Goal: Task Accomplishment & Management: Use online tool/utility

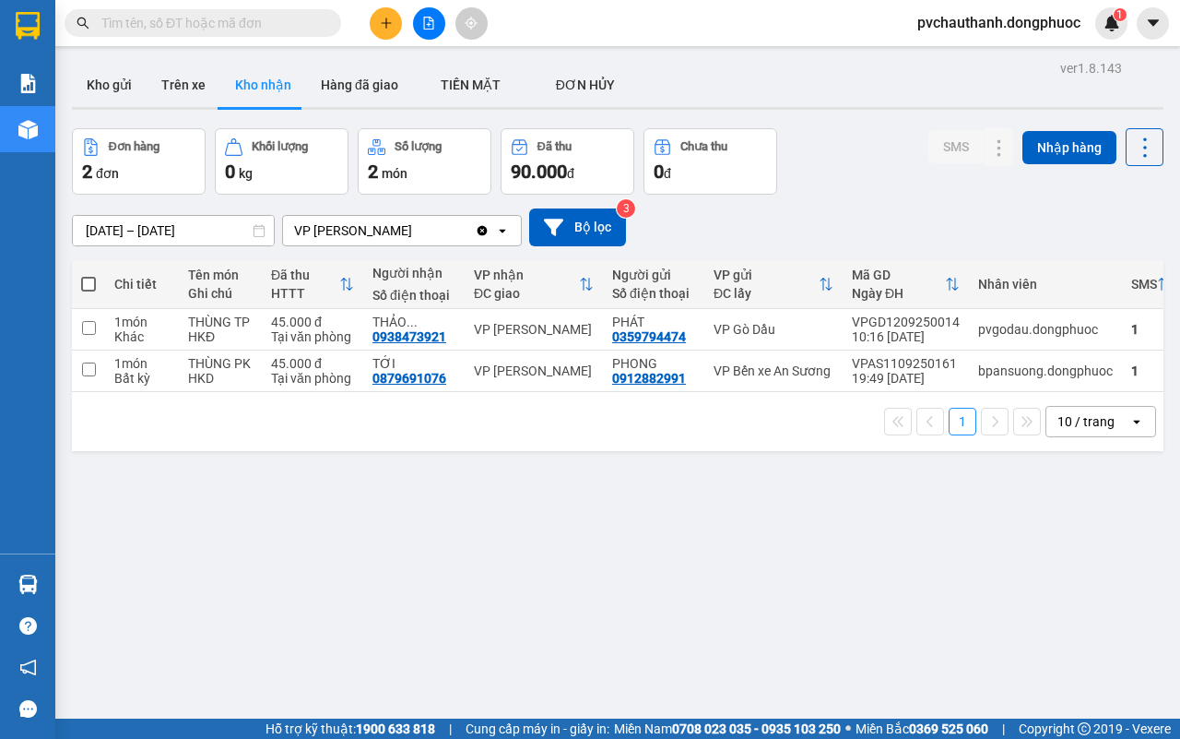
scroll to position [53, 0]
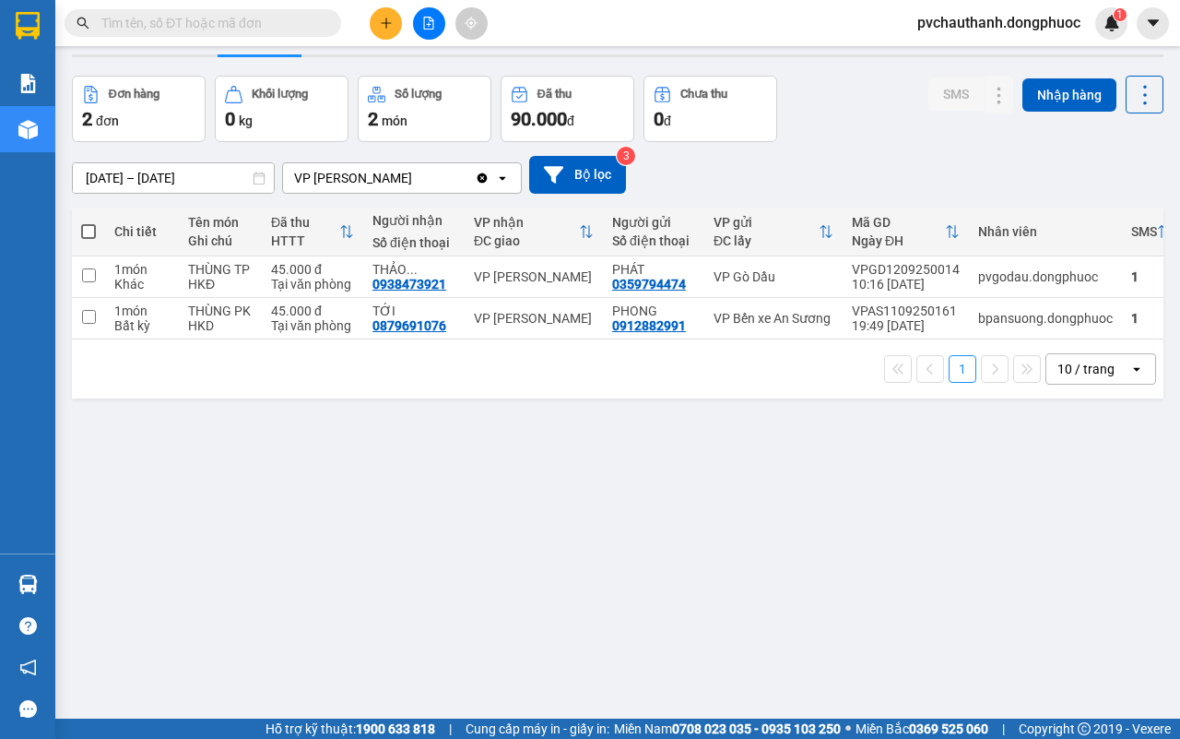
click at [376, 20] on button at bounding box center [386, 23] width 32 height 32
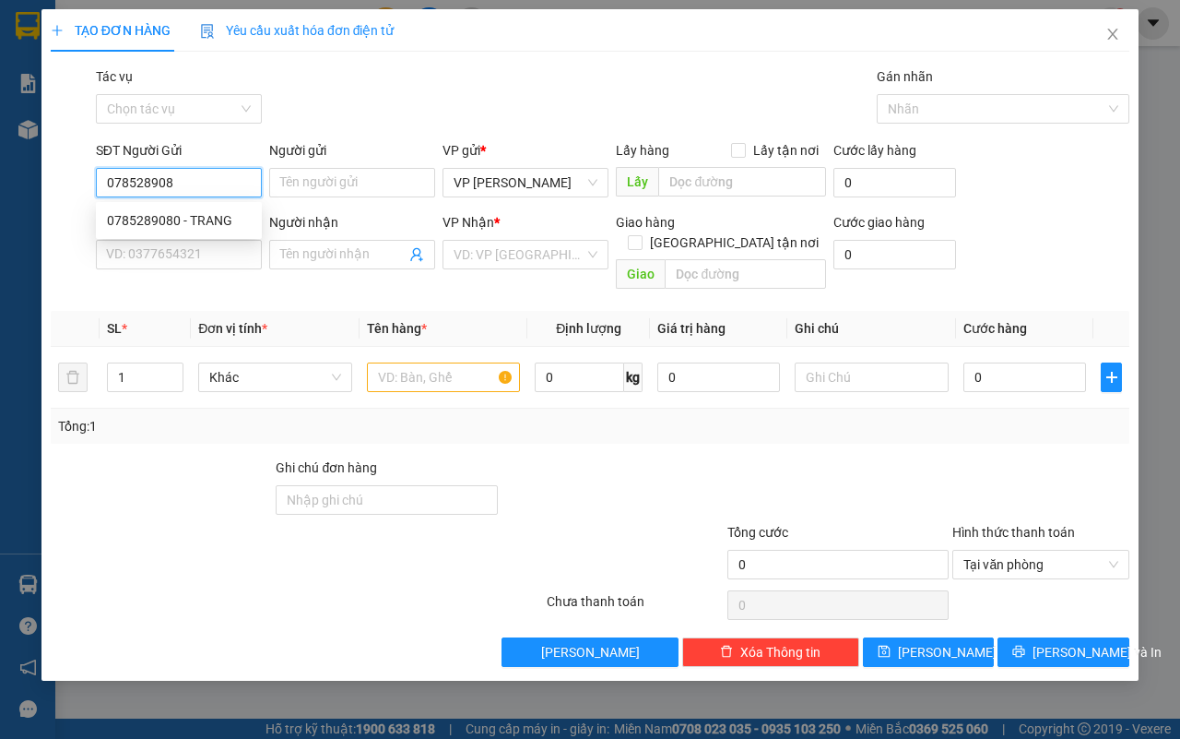
type input "0785289080"
click at [206, 221] on div "0785289080 - TRANG" at bounding box center [179, 220] width 144 height 20
type input "TRANG"
type input "0784664688"
type input "TRINH"
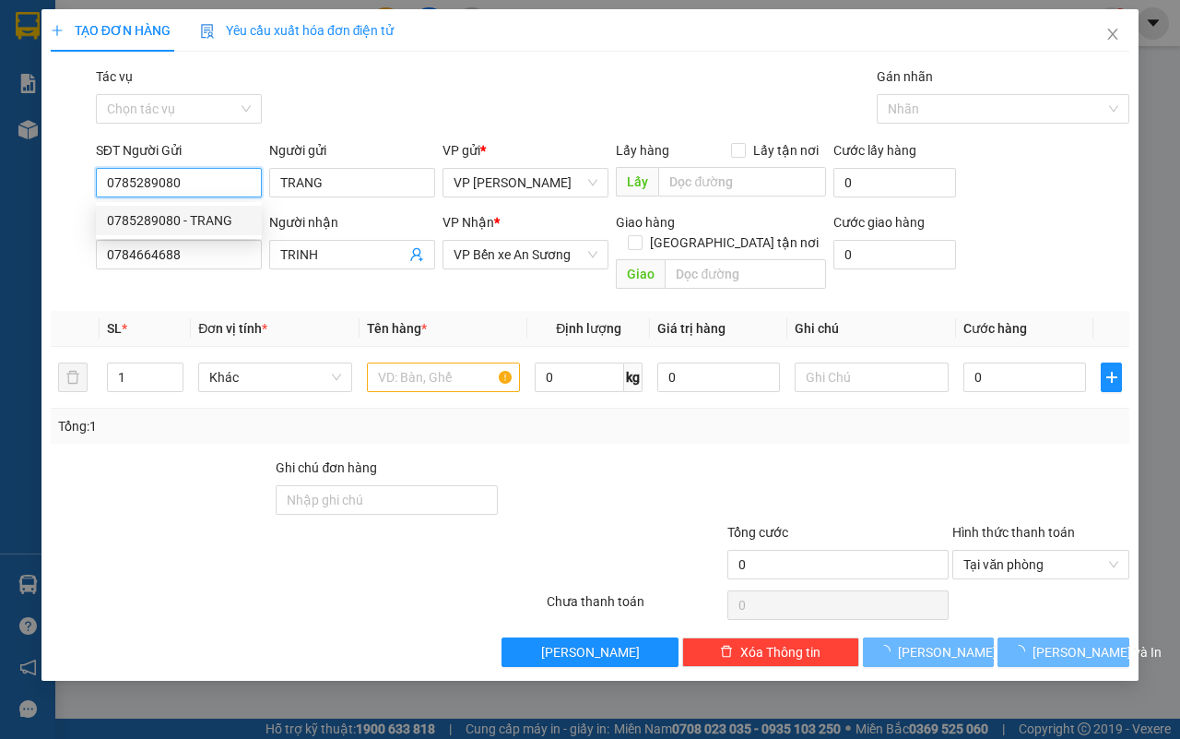
type input "25.000"
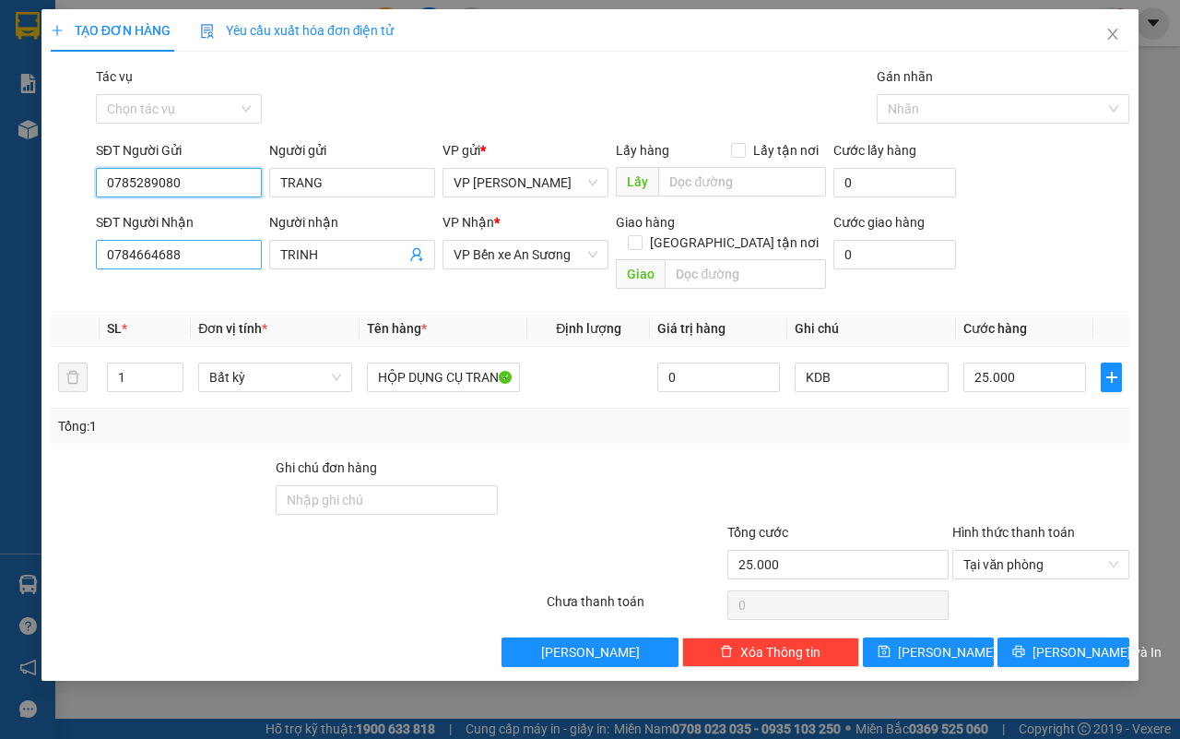
type input "0785289080"
click at [223, 260] on input "0784664688" at bounding box center [179, 255] width 166 height 30
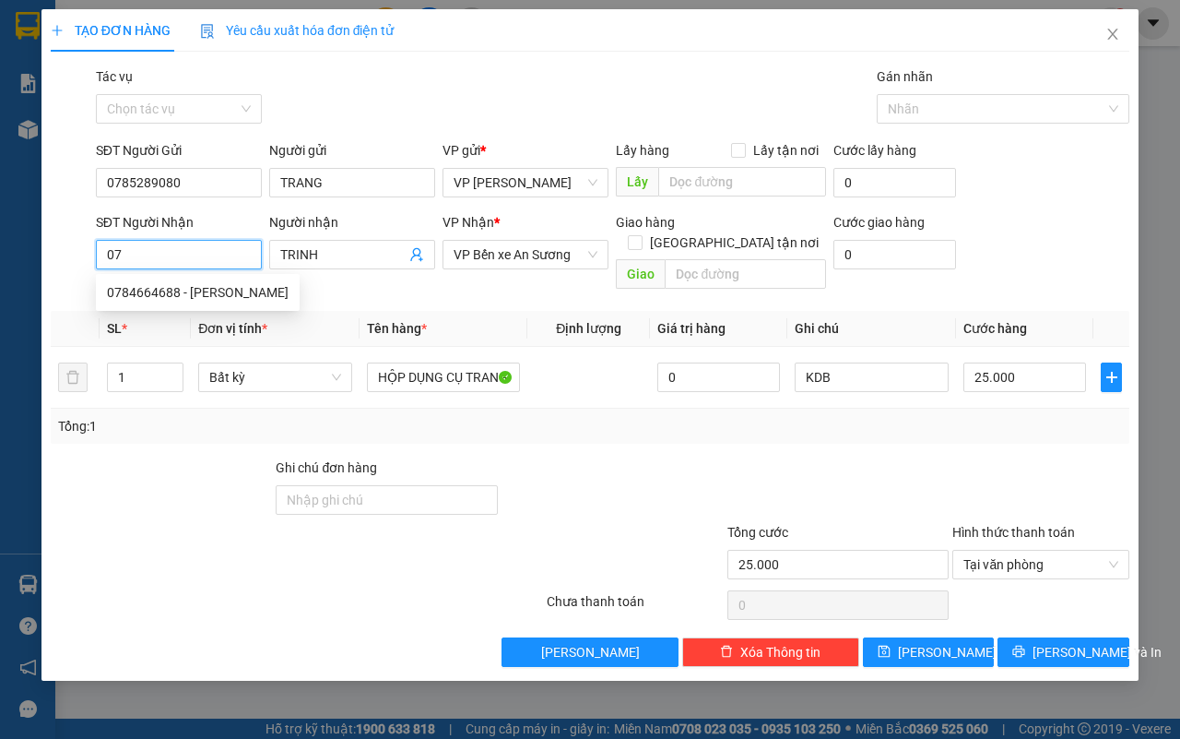
type input "0"
type input "0336429771"
click at [347, 259] on input "TRINH" at bounding box center [342, 254] width 125 height 20
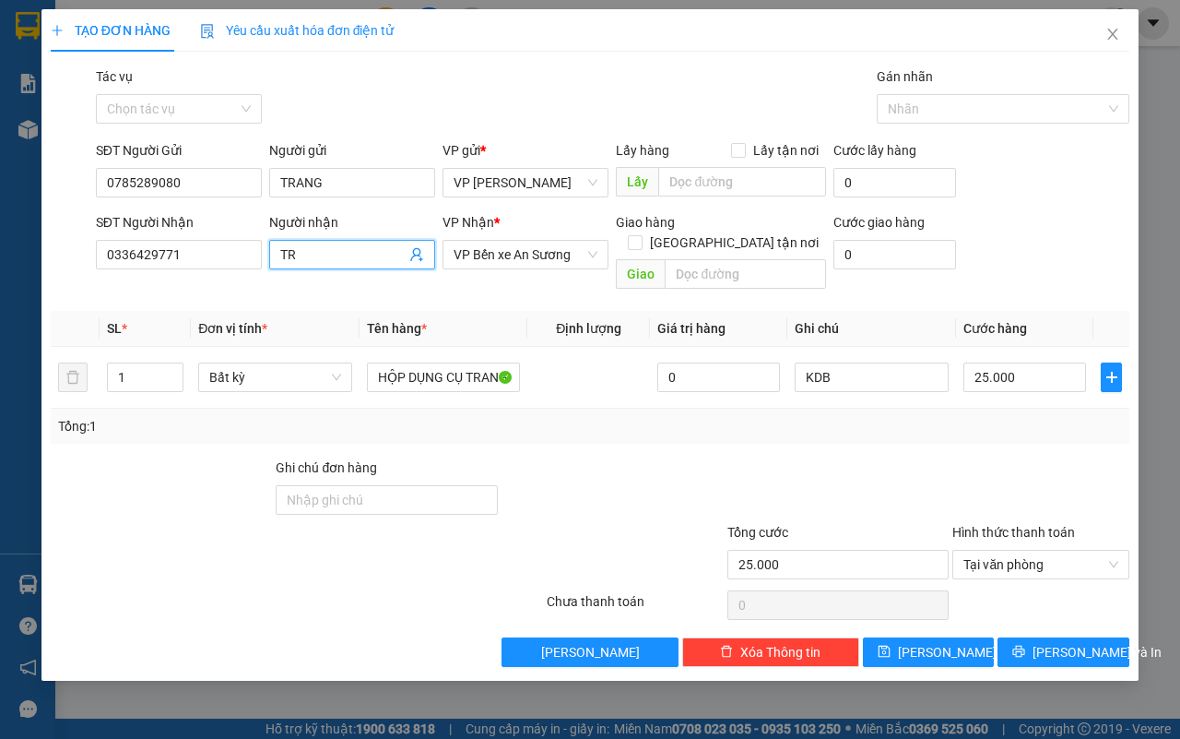
type input "T"
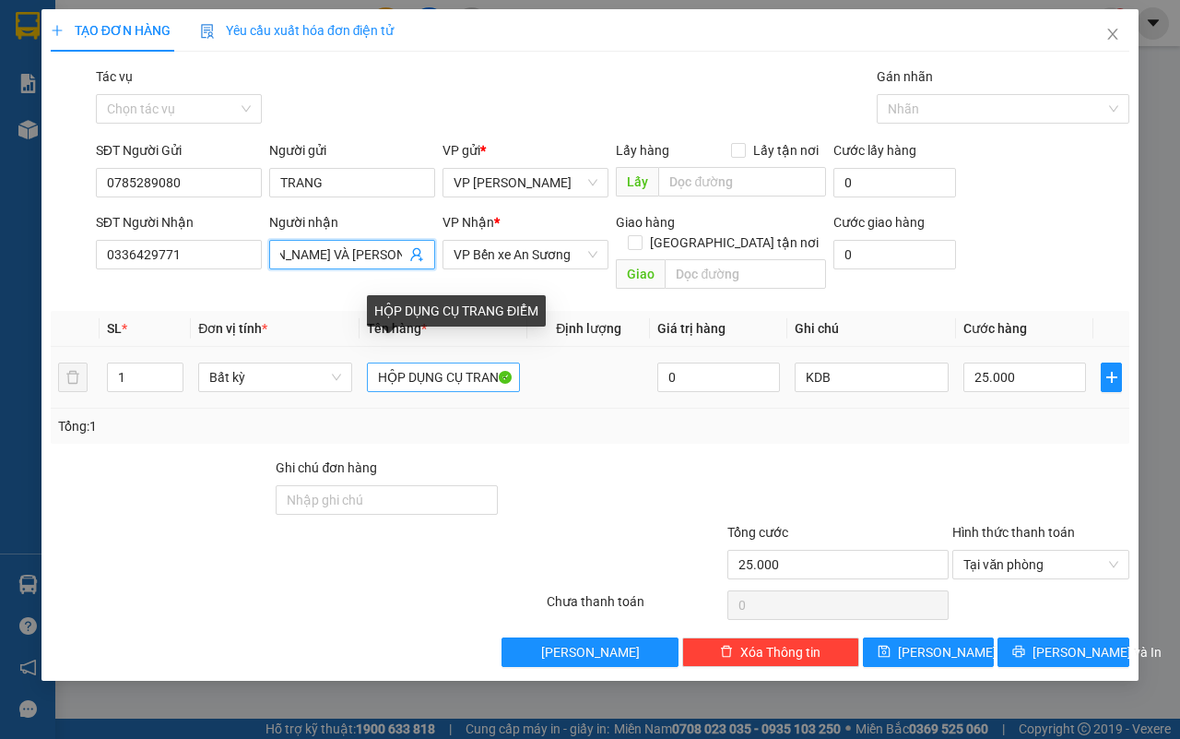
type input "[PERSON_NAME] VÀ [PERSON_NAME]"
click at [487, 362] on input "HỘP DỤNG CỤ TRANG ĐIỂM" at bounding box center [444, 377] width 154 height 30
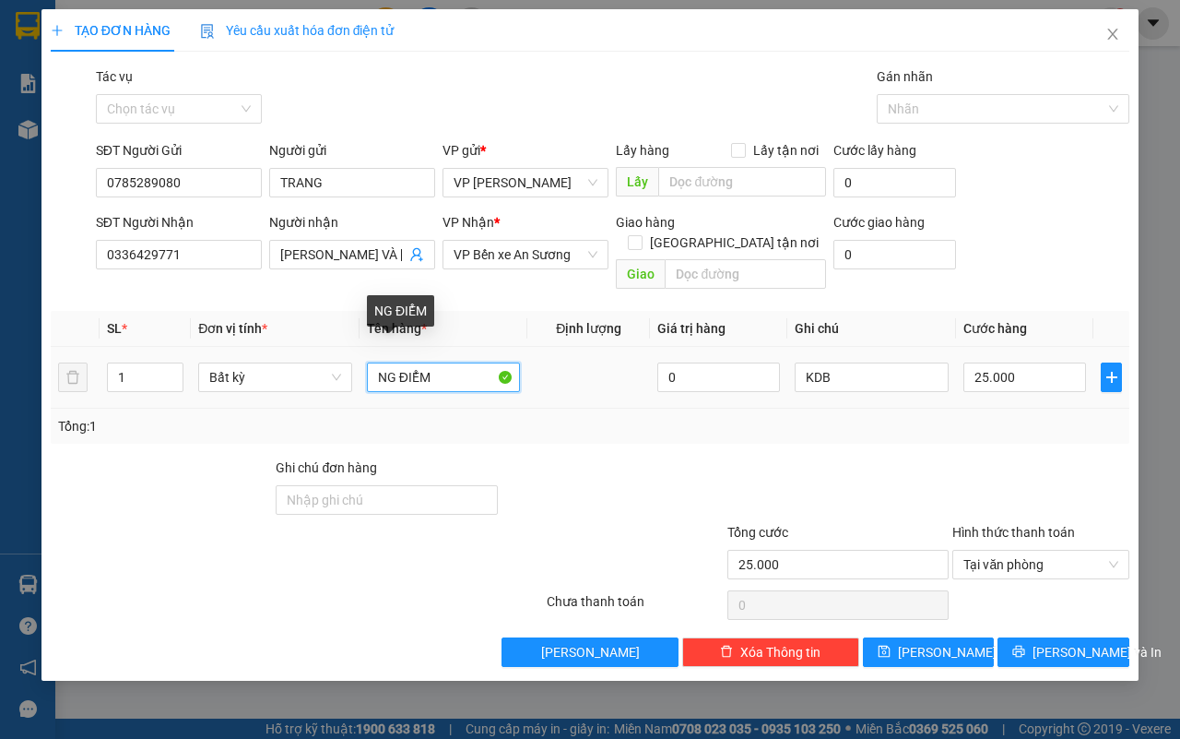
click at [487, 362] on input "NG ĐIỂM" at bounding box center [444, 377] width 154 height 30
type input "N"
type input "THÙNG BÁNH TRÁNG"
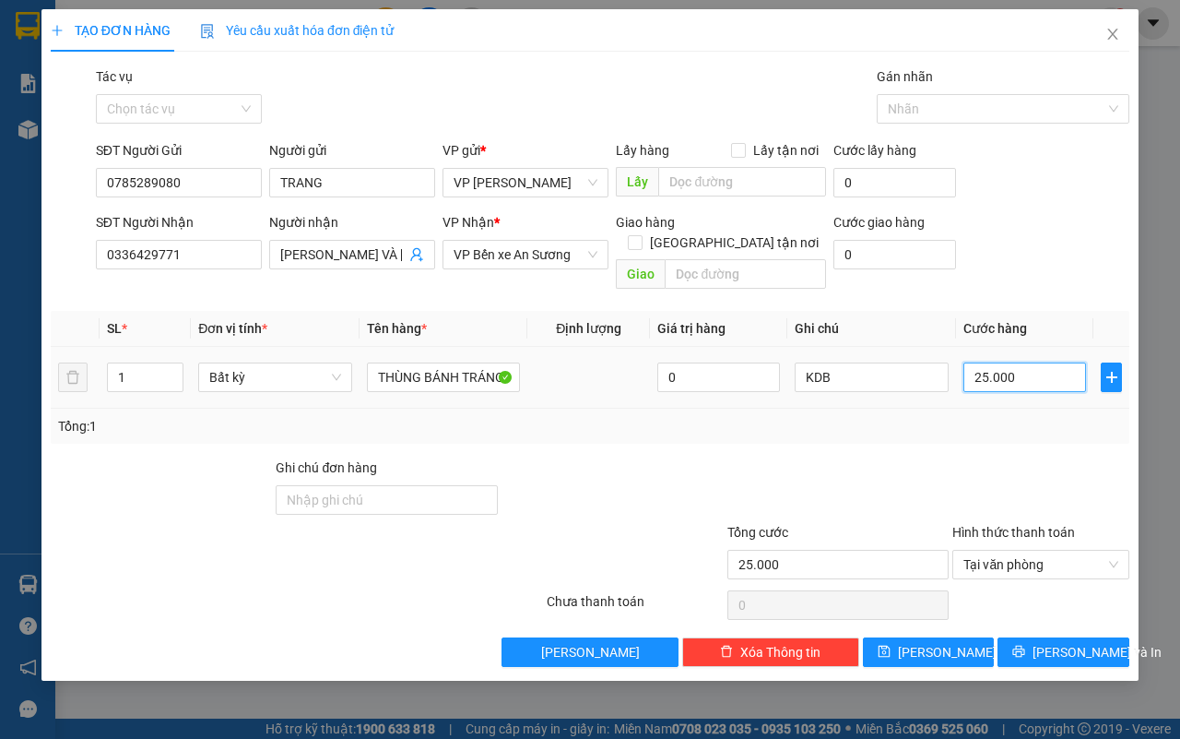
click at [1029, 362] on input "25.000" at bounding box center [1025, 377] width 123 height 30
type input "0"
type input "7"
type input "07"
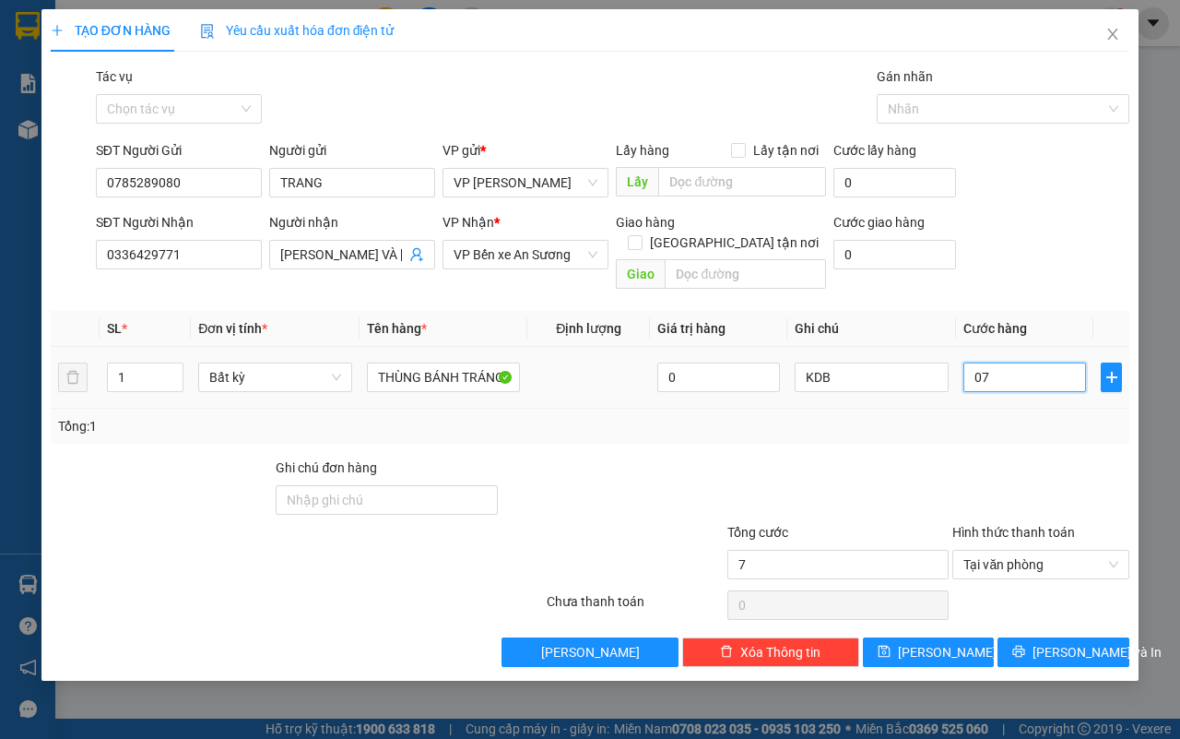
type input "70"
type input "070"
type input "70.000"
click at [840, 366] on input "KDB" at bounding box center [872, 377] width 154 height 30
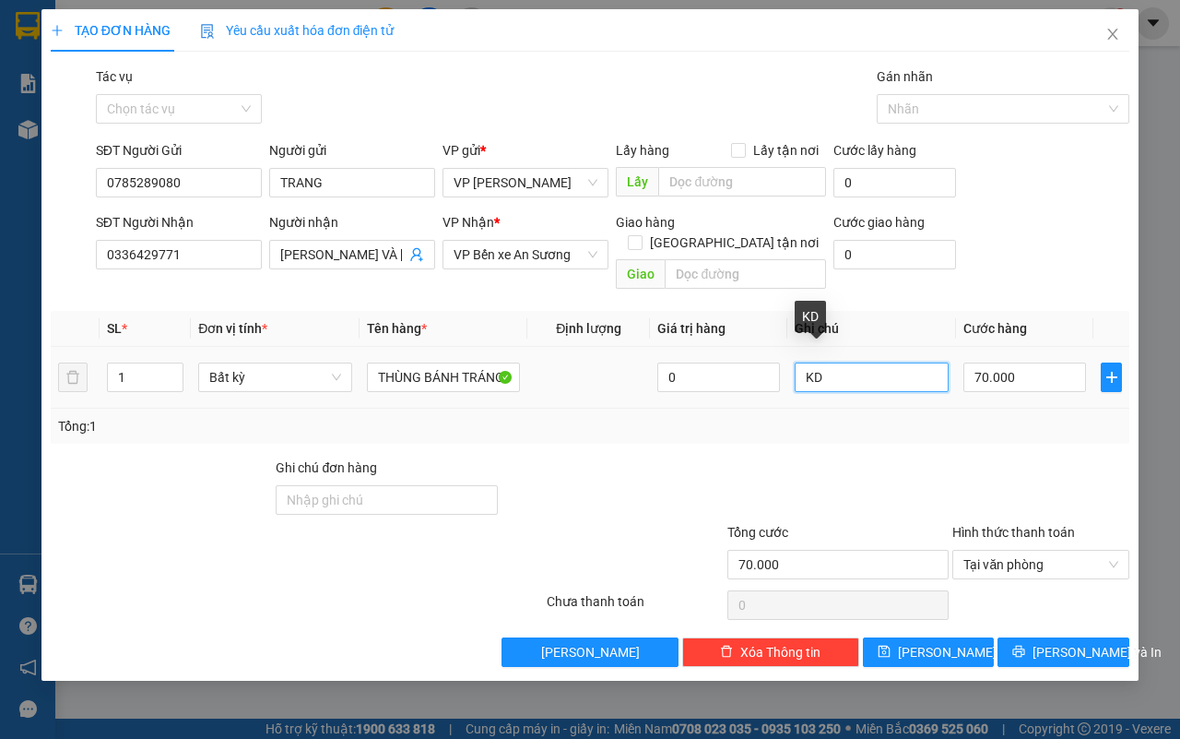
type input "K"
type input "HƯ K ĐỀN -GỌI KHÁCH"
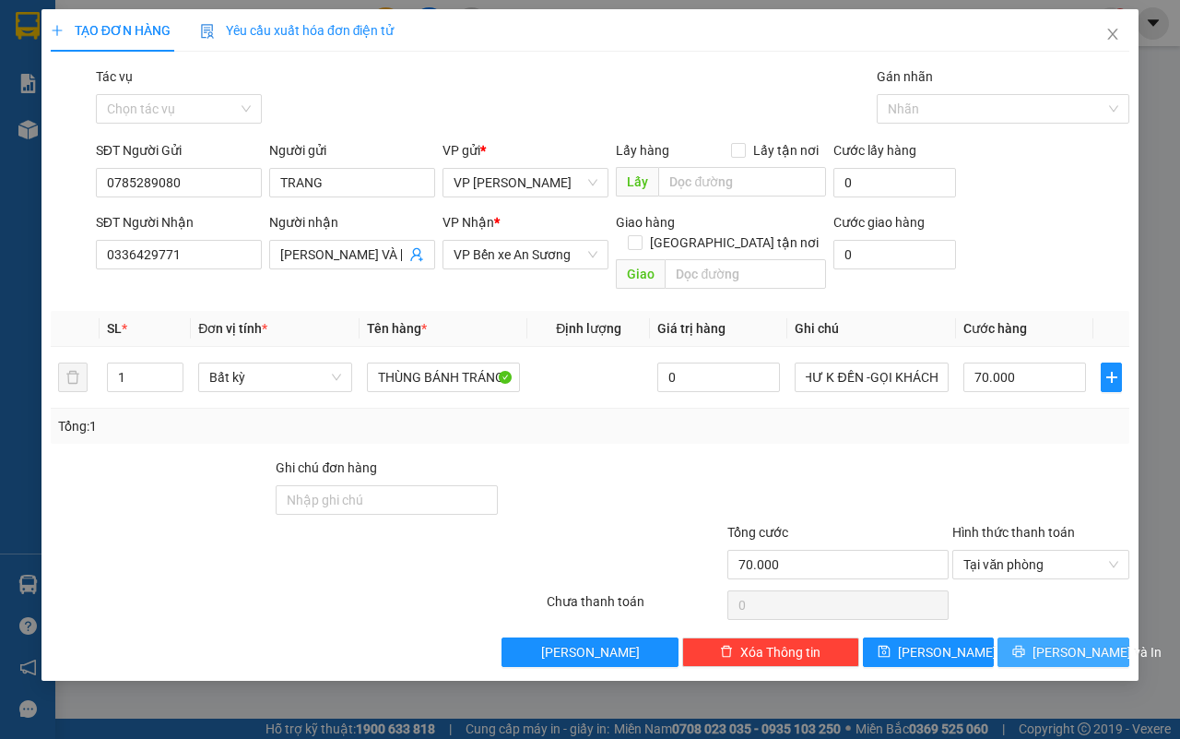
scroll to position [0, 0]
click at [1025, 645] on icon "printer" at bounding box center [1019, 651] width 13 height 13
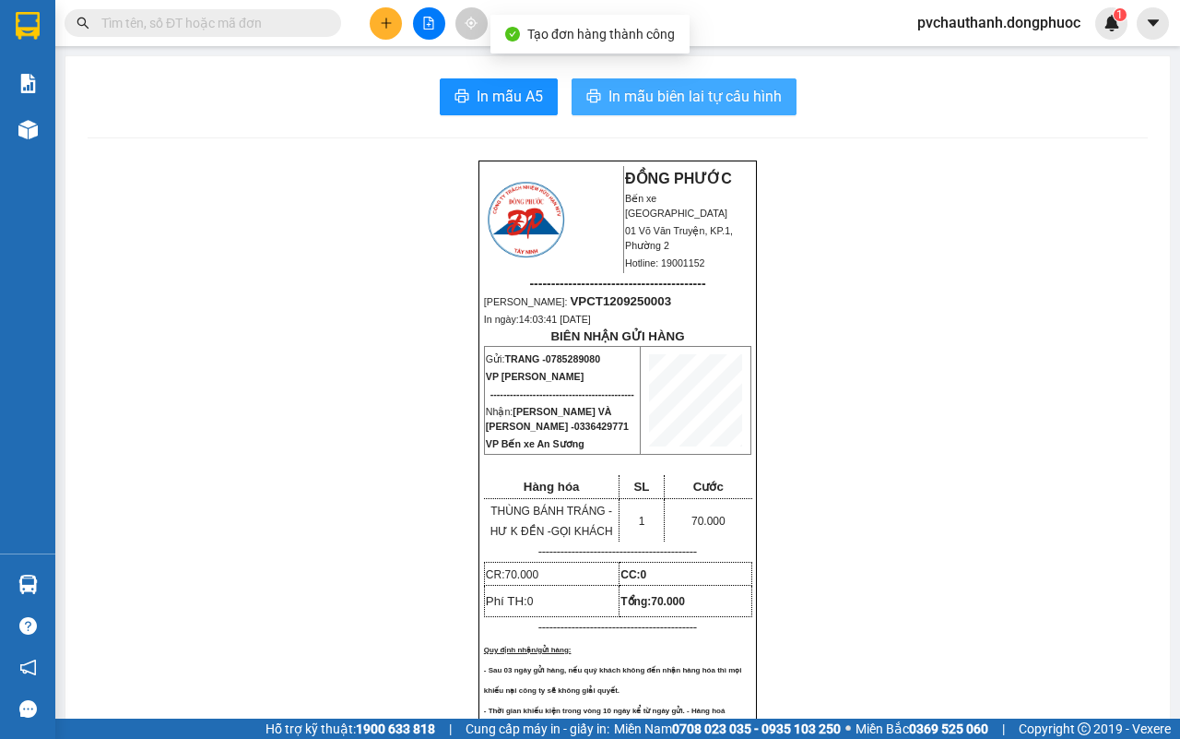
click at [703, 97] on span "In mẫu biên lai tự cấu hình" at bounding box center [695, 96] width 173 height 23
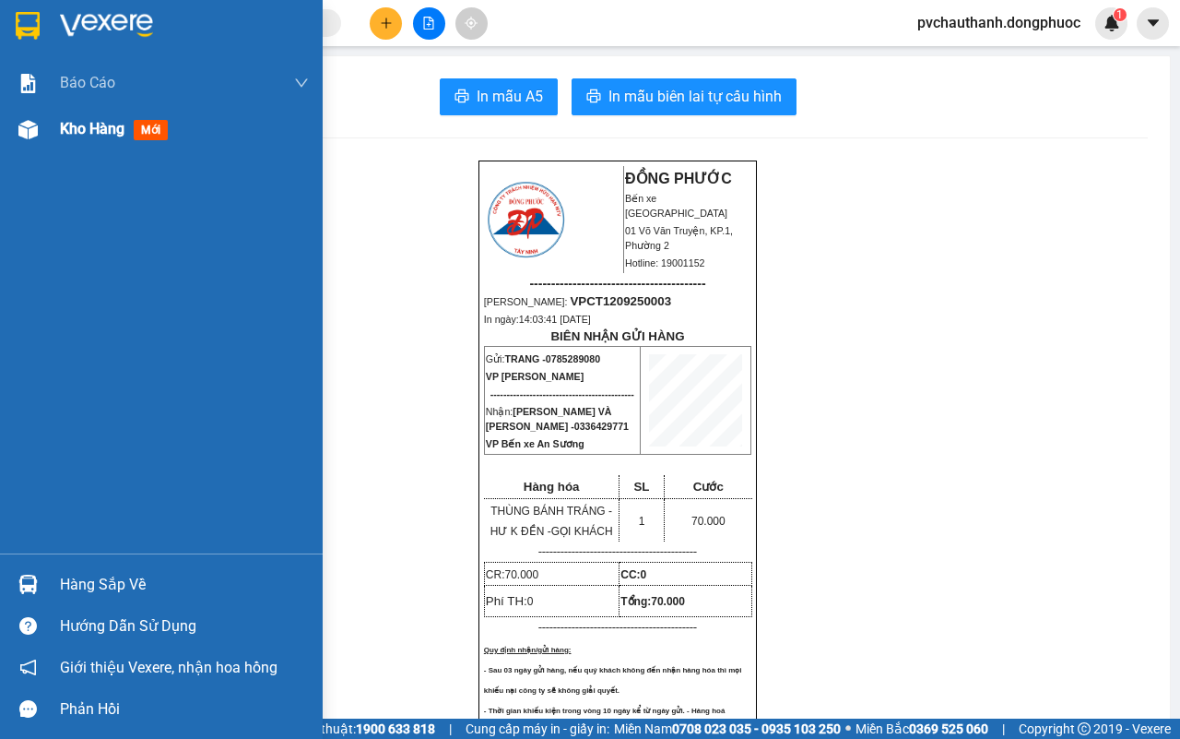
click at [86, 131] on span "Kho hàng" at bounding box center [92, 129] width 65 height 18
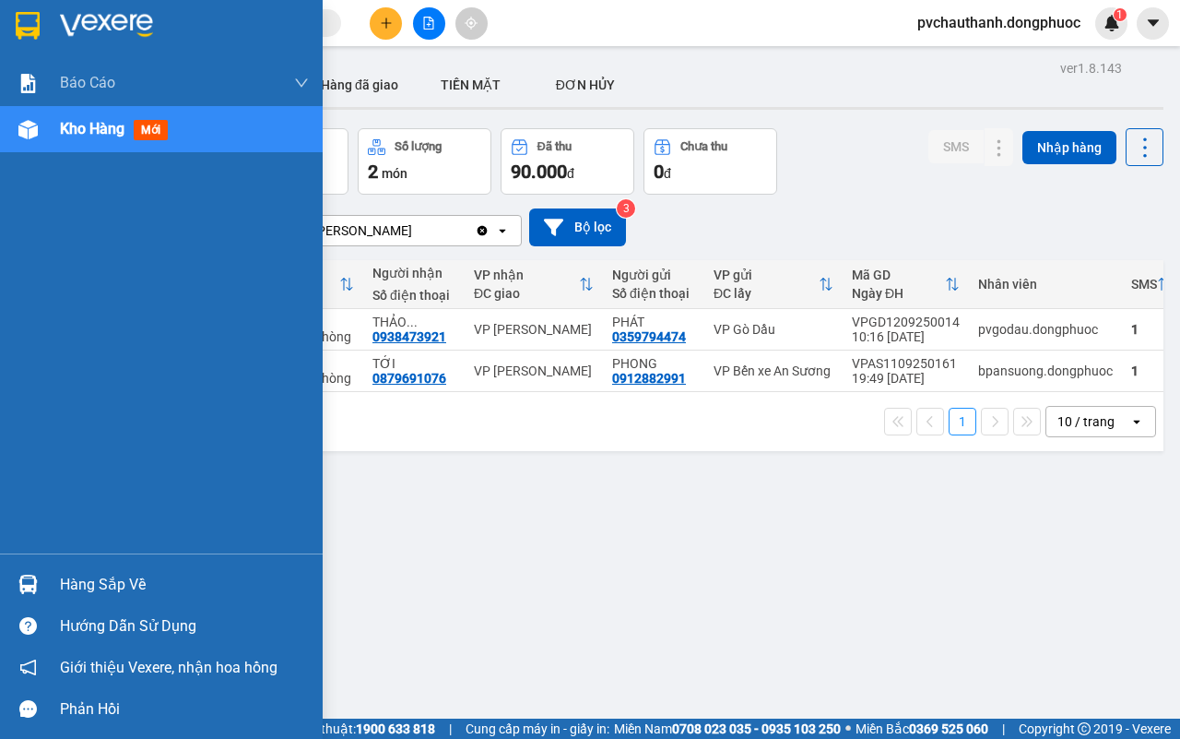
click at [62, 578] on div "Hàng sắp về" at bounding box center [184, 585] width 249 height 28
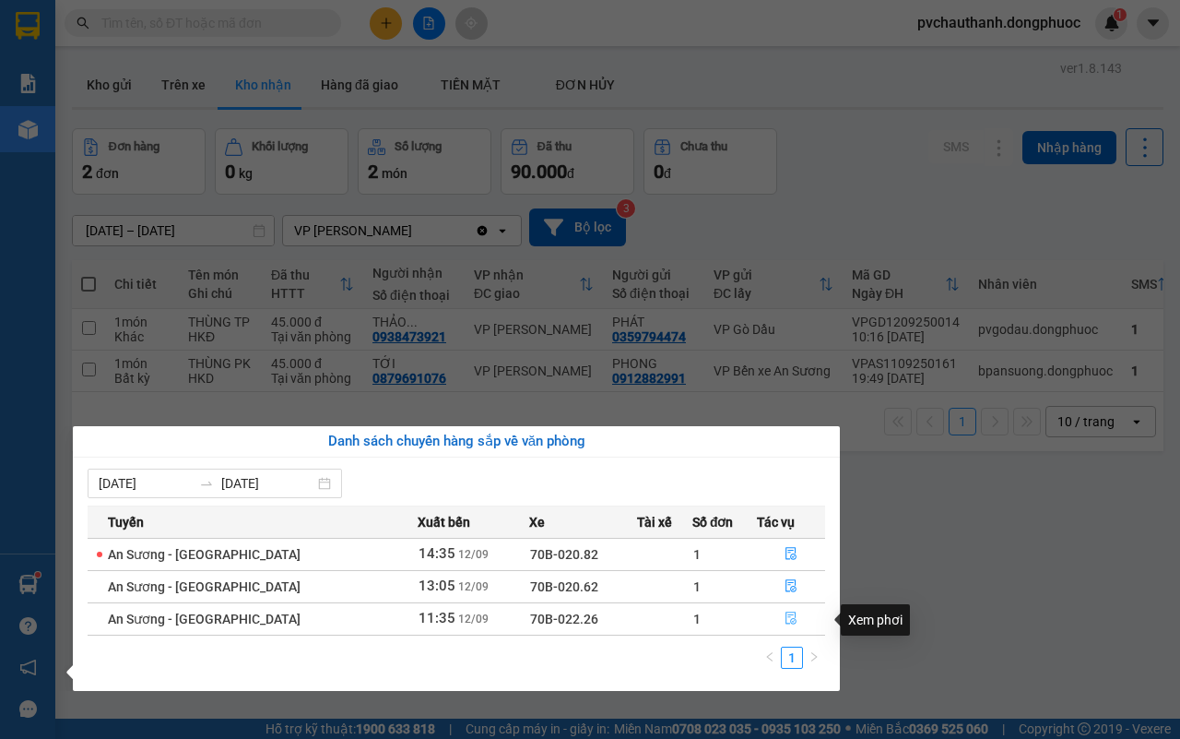
click at [786, 622] on icon "file-done" at bounding box center [791, 617] width 11 height 13
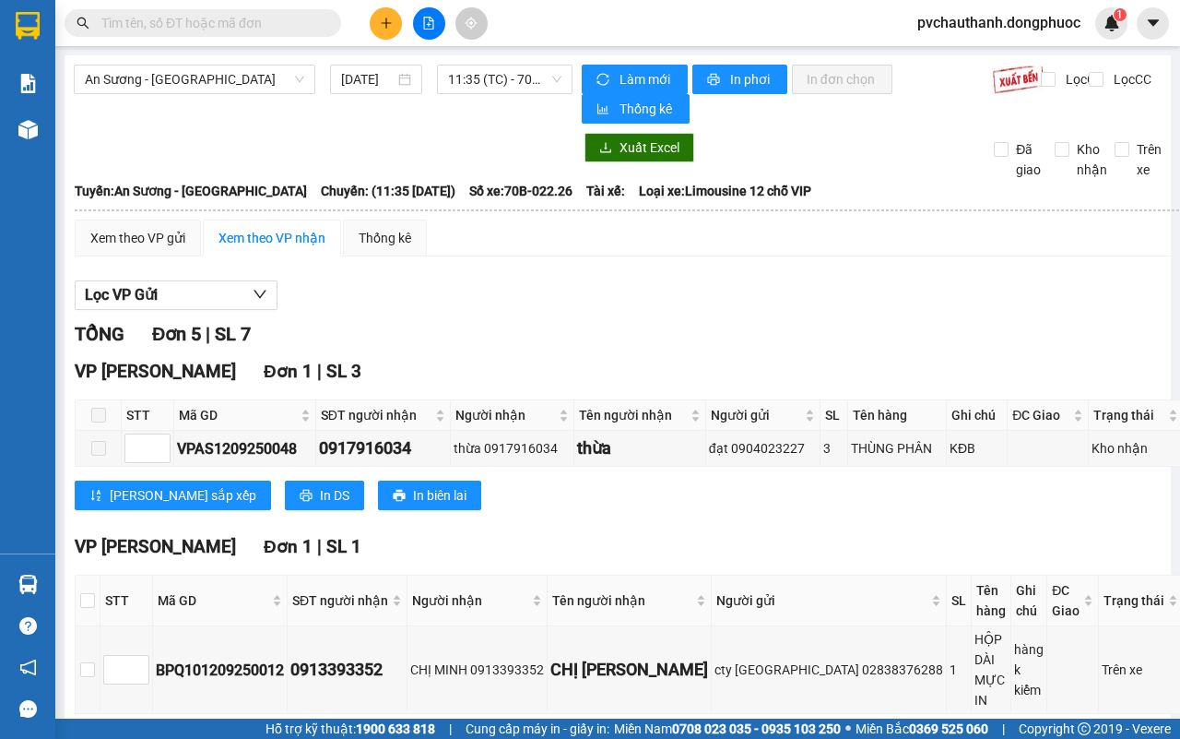
scroll to position [346, 0]
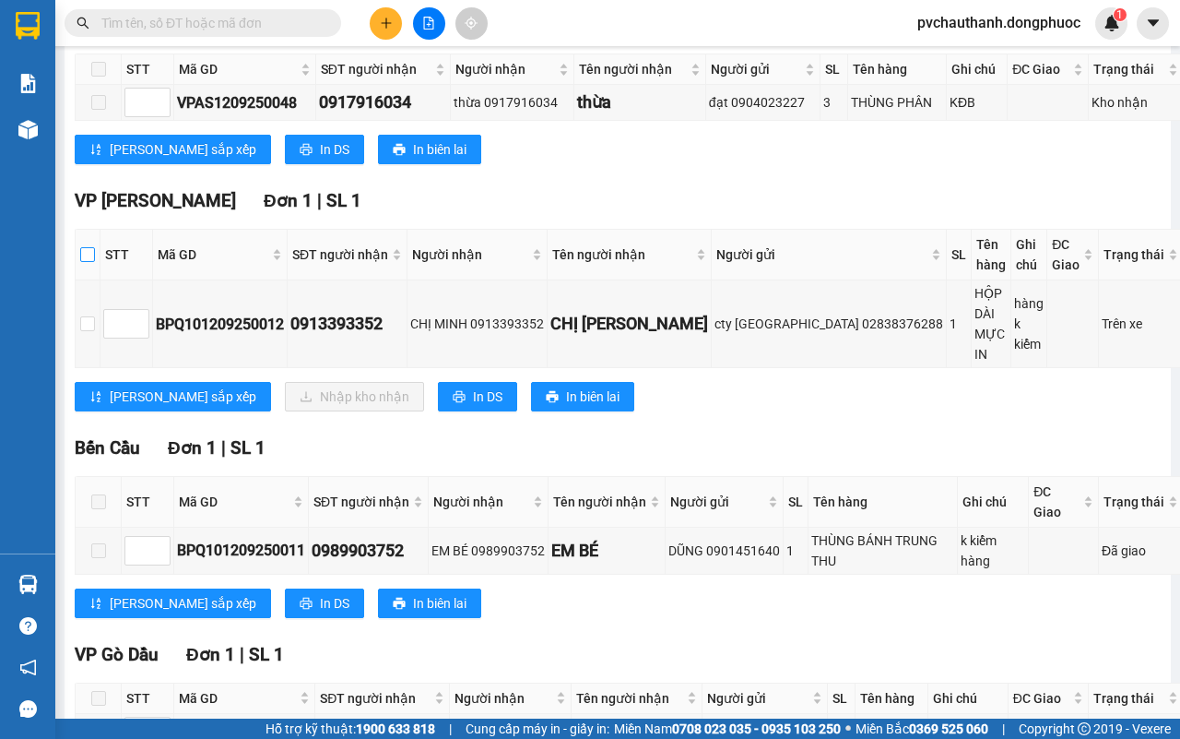
click at [95, 246] on label at bounding box center [87, 254] width 15 height 20
click at [95, 247] on input "checkbox" at bounding box center [87, 254] width 15 height 15
checkbox input "true"
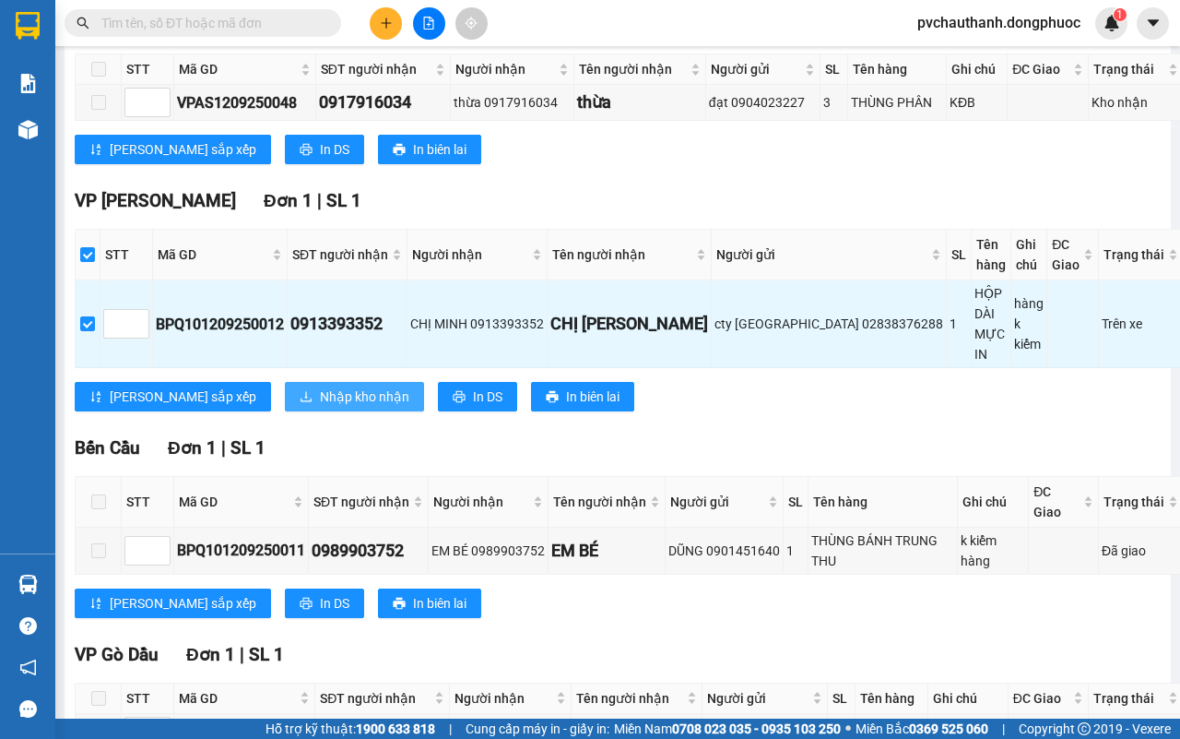
click at [320, 386] on span "Nhập kho nhận" at bounding box center [364, 396] width 89 height 20
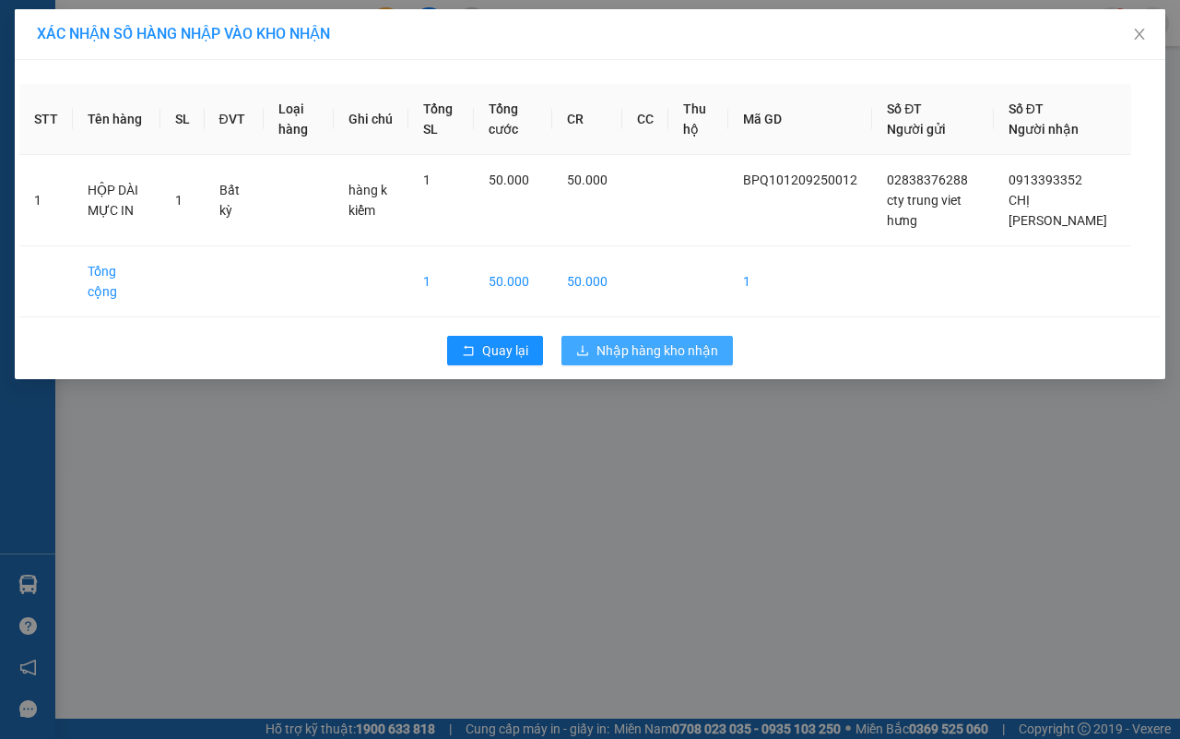
click at [642, 343] on span "Nhập hàng kho nhận" at bounding box center [658, 350] width 122 height 20
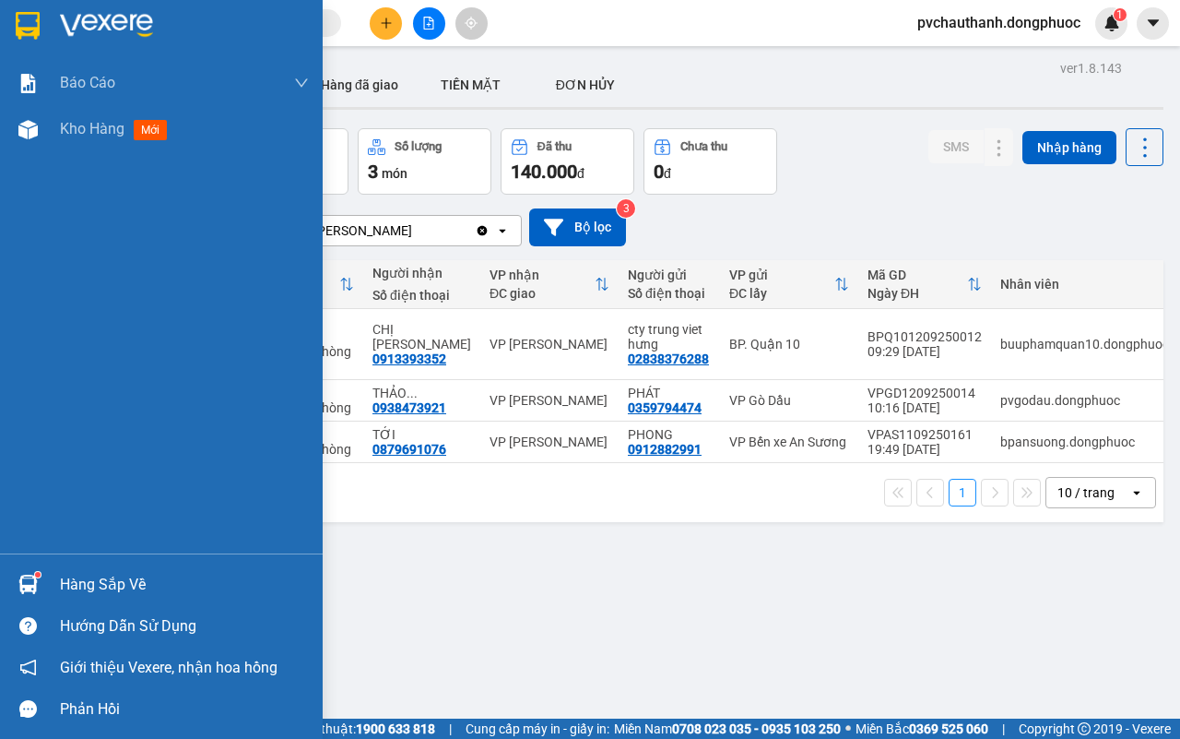
click at [79, 576] on div "Hàng sắp về" at bounding box center [184, 585] width 249 height 28
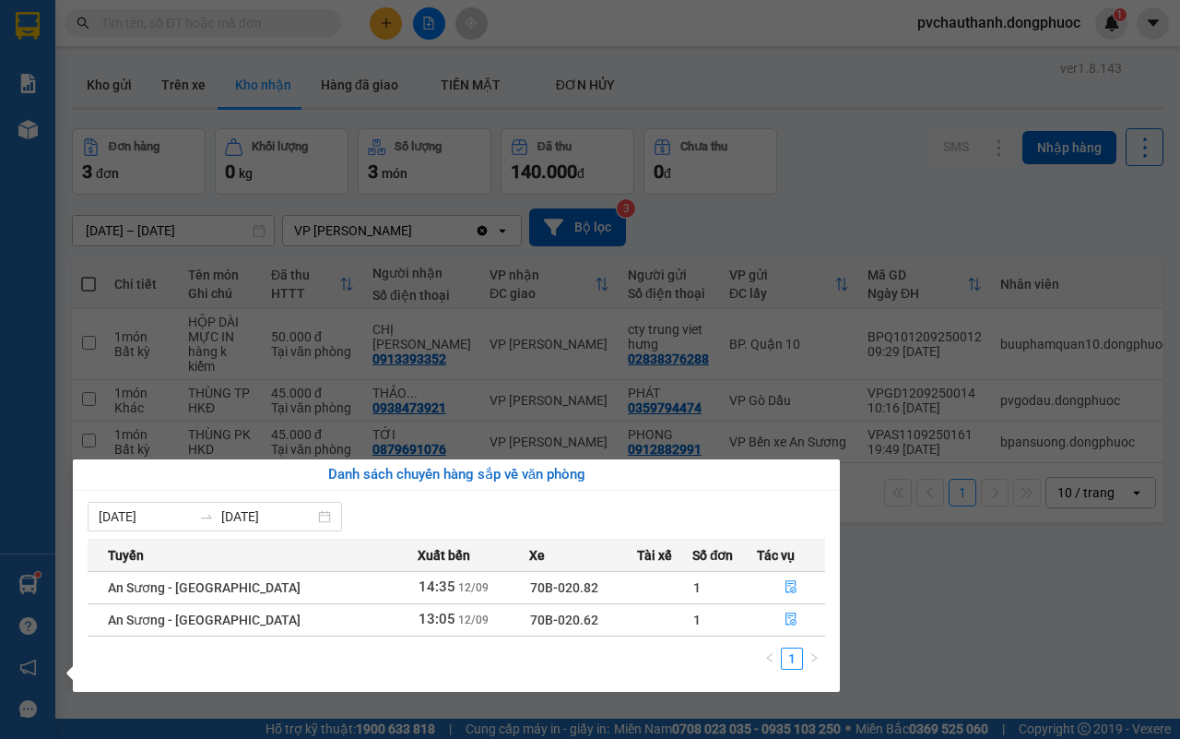
click at [890, 618] on section "Kết quả tìm kiếm ( 0 ) Bộ lọc No Data pvchauthanh.dongphuoc 1 Báo cáo Mẫu 1: Bá…" at bounding box center [590, 369] width 1180 height 739
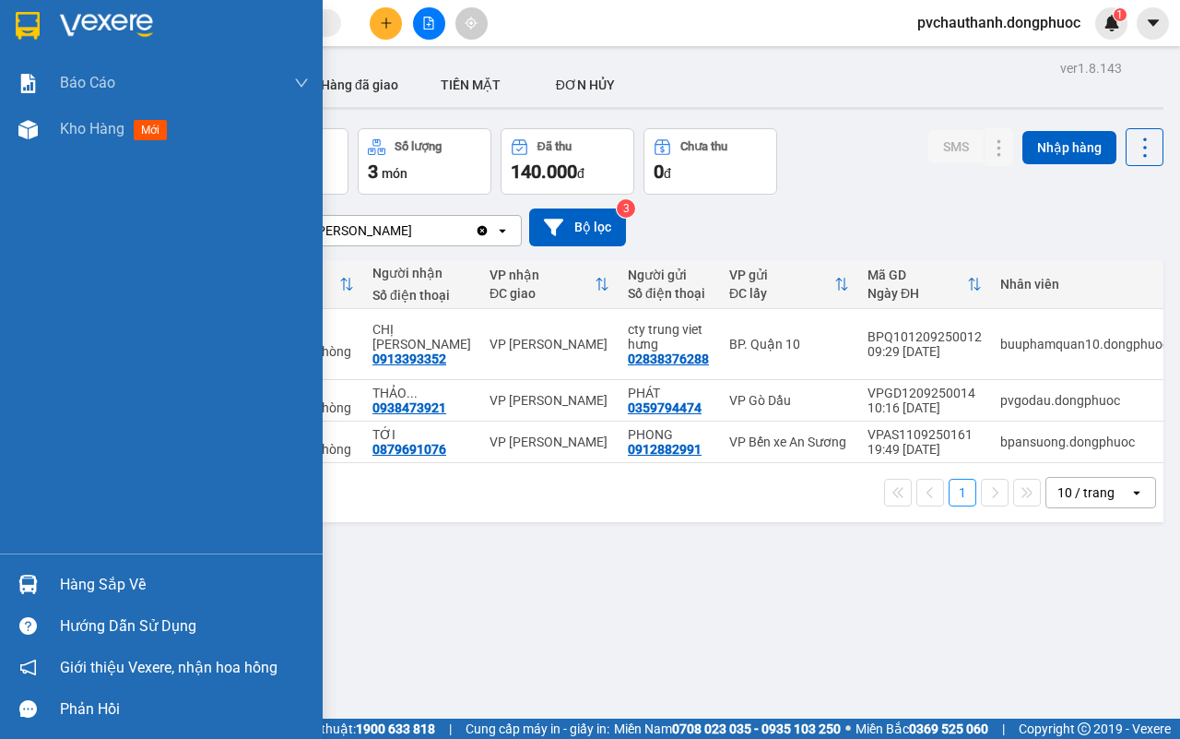
click at [139, 568] on div "Hàng sắp về" at bounding box center [161, 583] width 323 height 41
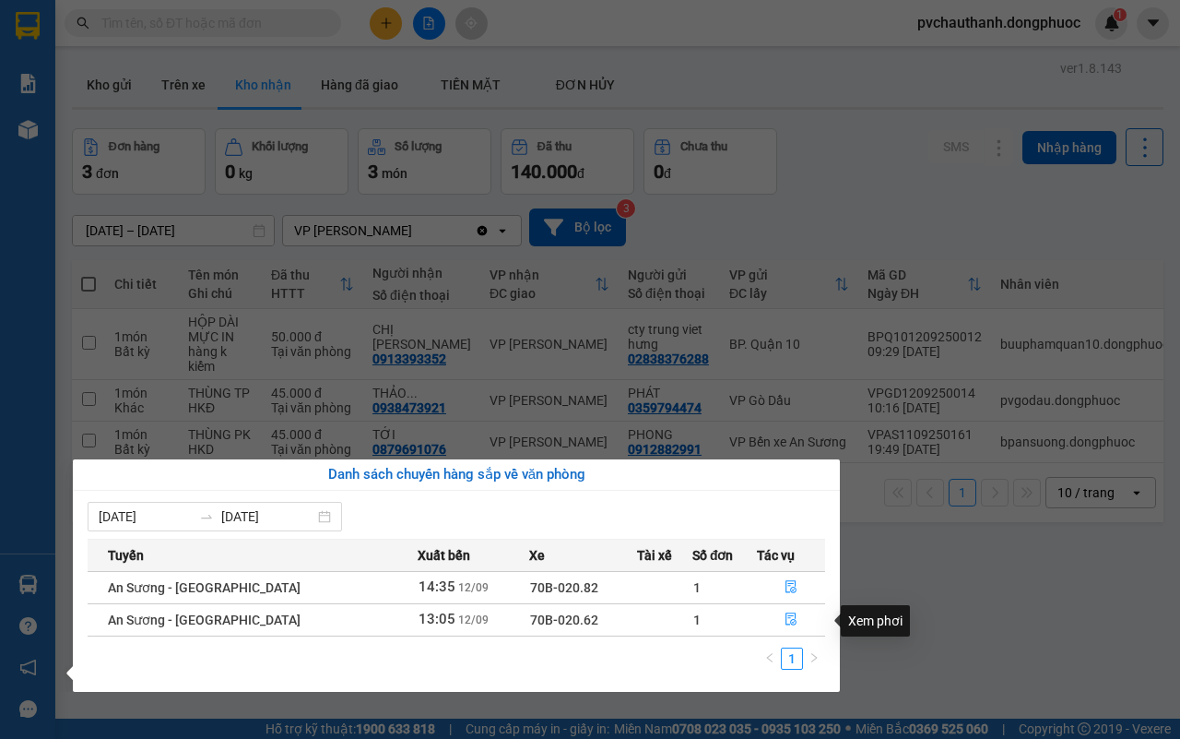
click at [894, 624] on div "Xem phơi" at bounding box center [875, 620] width 69 height 31
click at [910, 595] on section "Kết quả tìm kiếm ( 0 ) Bộ lọc No Data pvchauthanh.dongphuoc 1 Báo cáo Mẫu 1: Bá…" at bounding box center [590, 369] width 1180 height 739
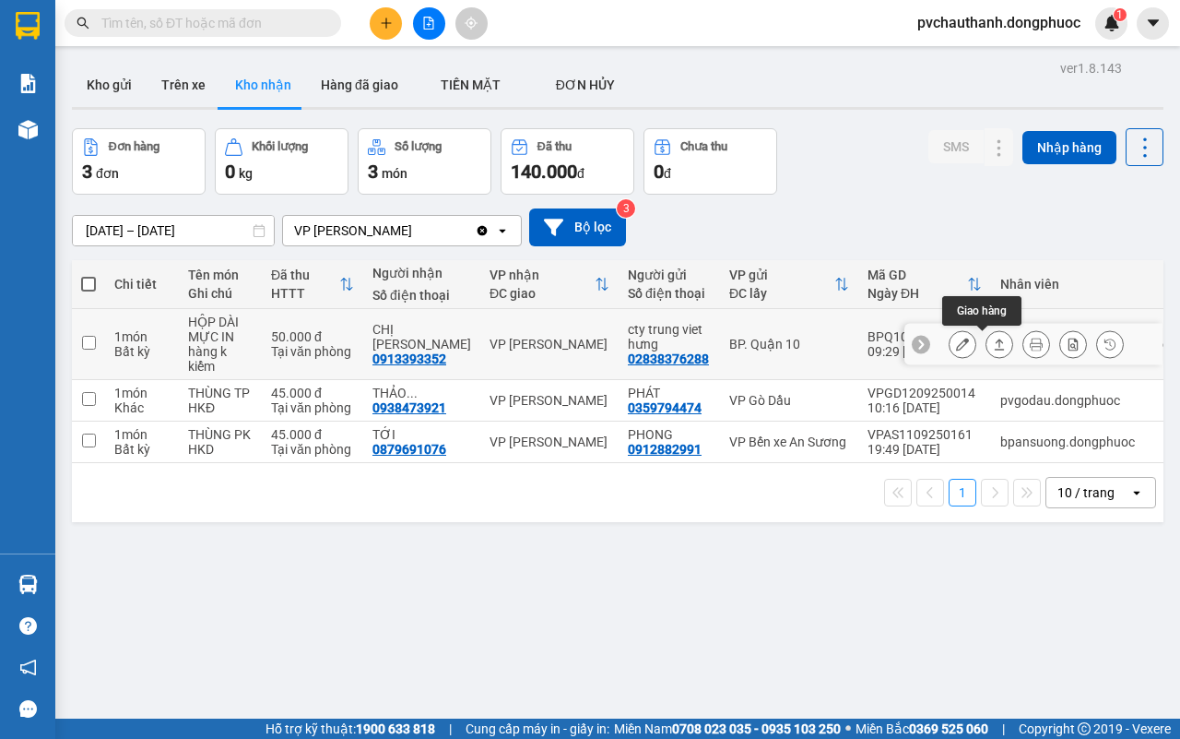
click at [993, 341] on icon at bounding box center [999, 344] width 13 height 13
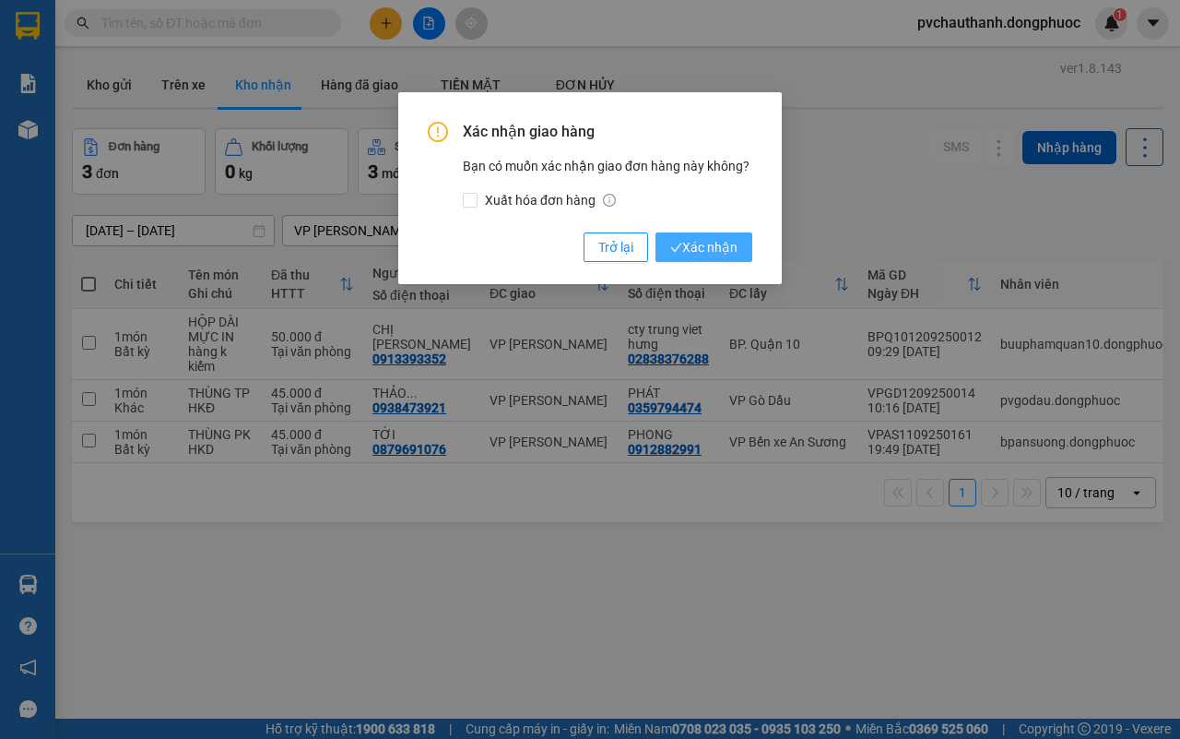
click at [673, 242] on icon "check" at bounding box center [676, 248] width 12 height 12
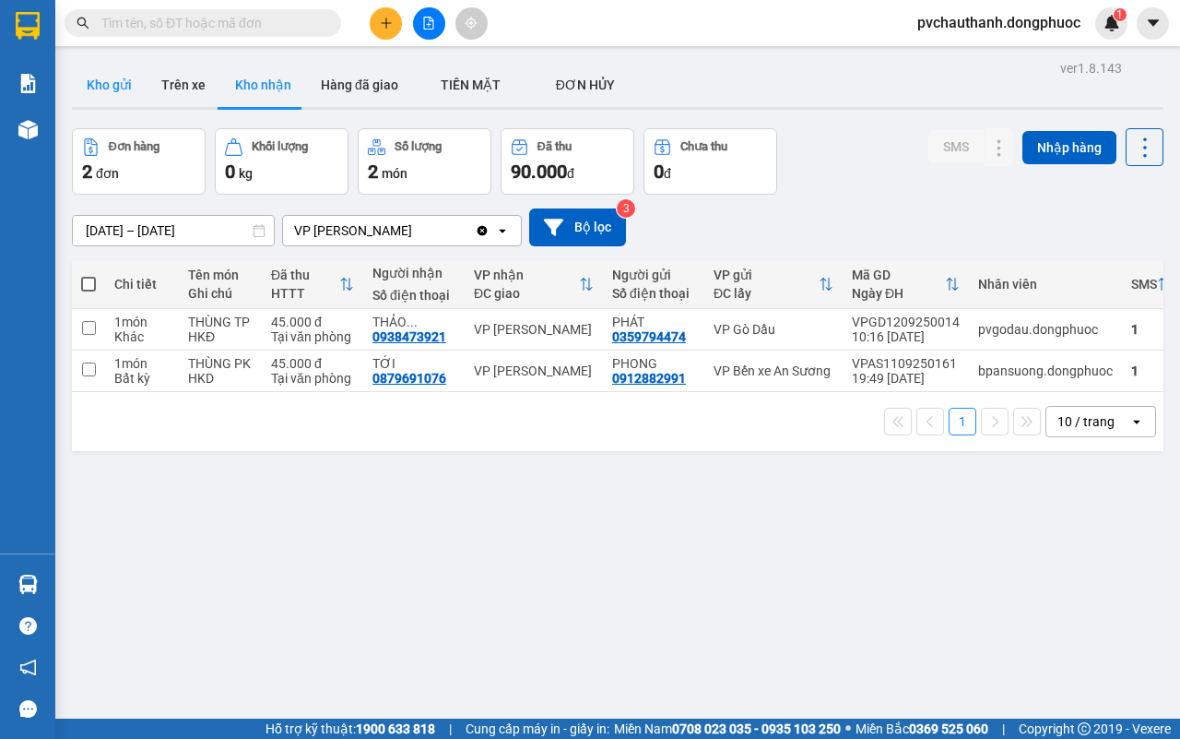
click at [120, 63] on button "Kho gửi" at bounding box center [109, 85] width 75 height 44
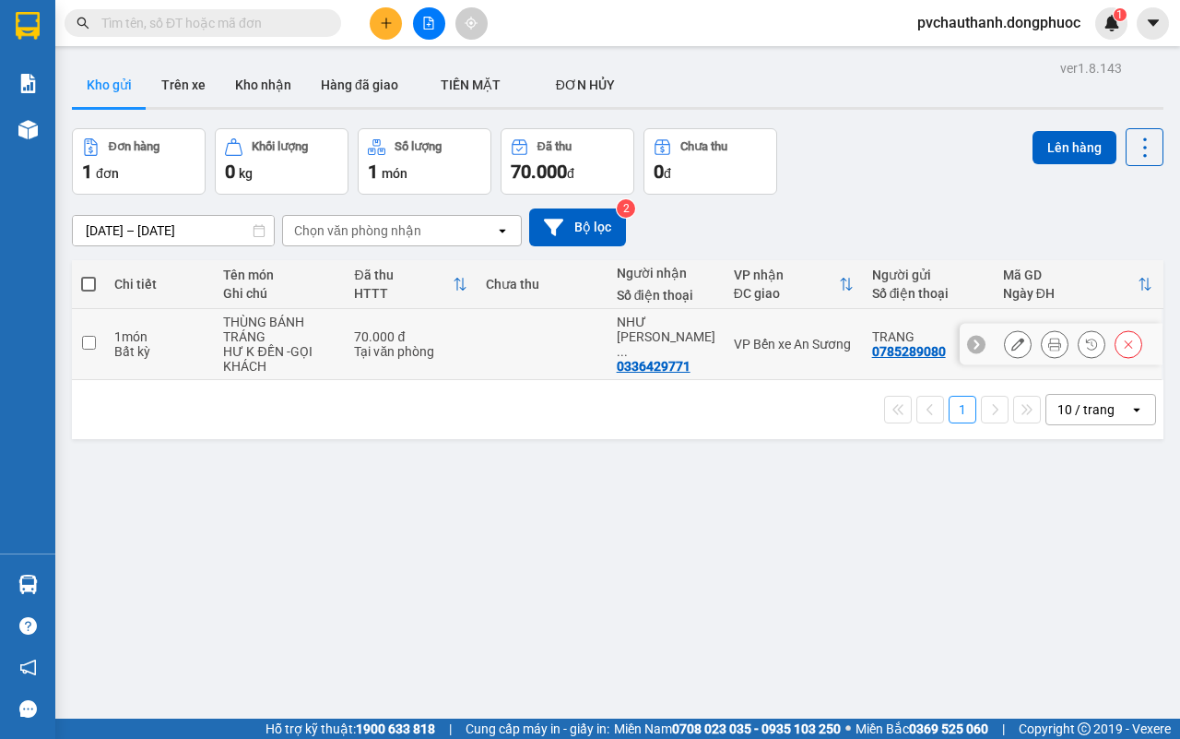
click at [296, 341] on div "THÙNG BÁNH TRÁNG" at bounding box center [279, 329] width 113 height 30
checkbox input "true"
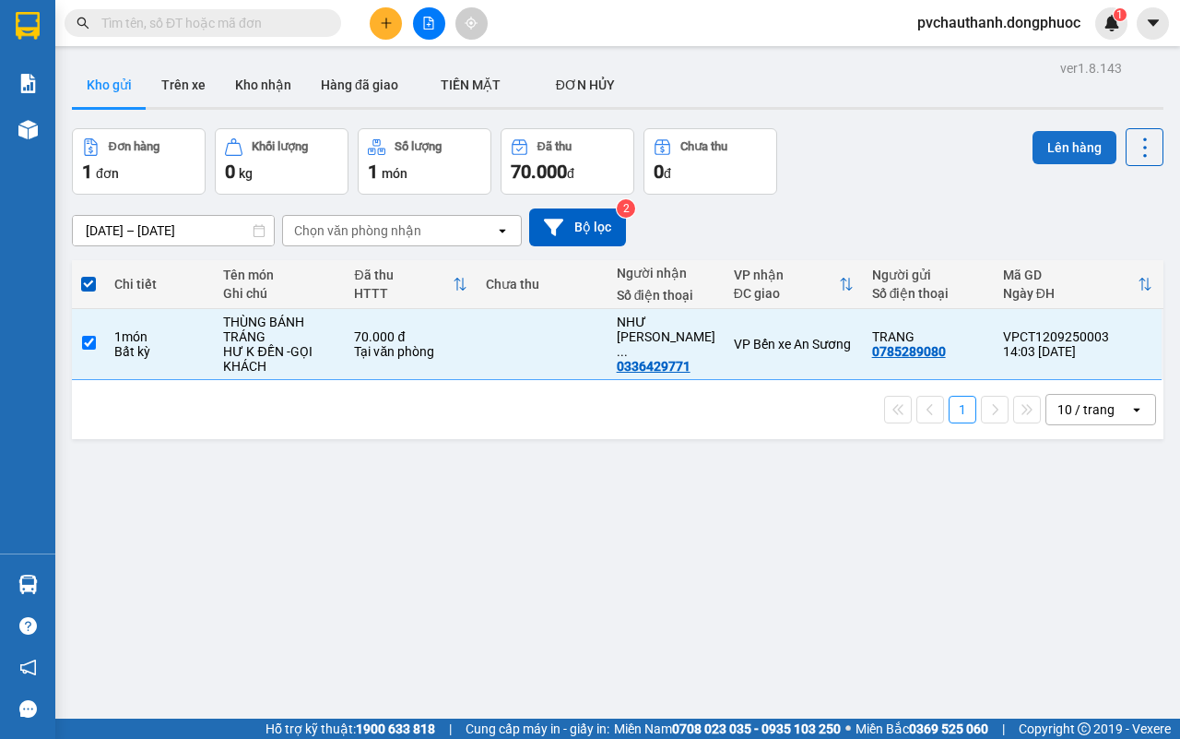
click at [1045, 132] on button "Lên hàng" at bounding box center [1075, 147] width 84 height 33
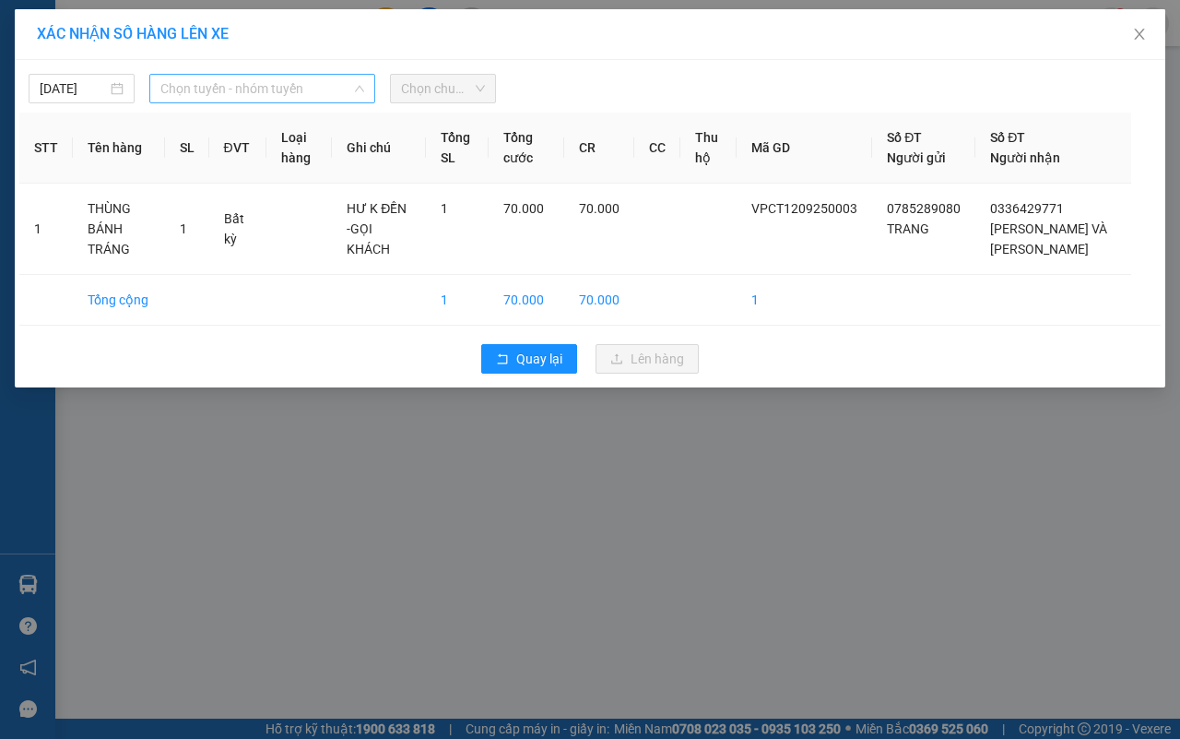
click at [232, 84] on span "Chọn tuyến - nhóm tuyến" at bounding box center [262, 89] width 204 height 28
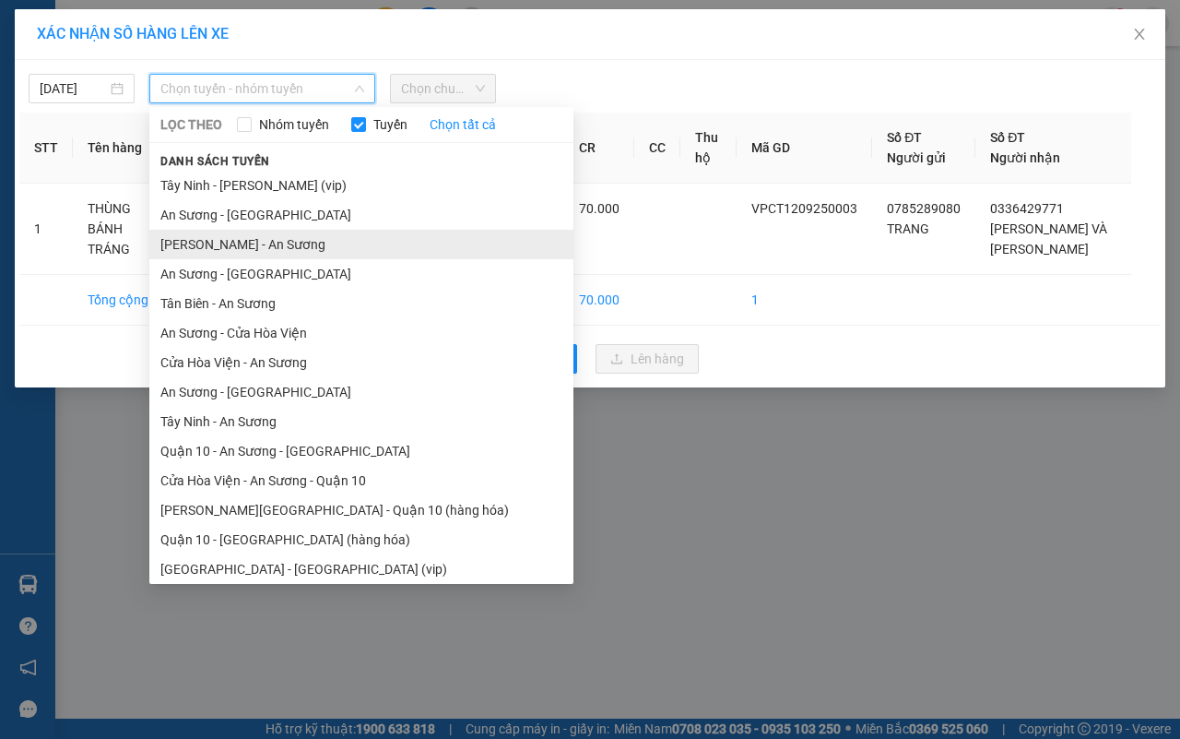
click at [214, 232] on li "[PERSON_NAME] - An Sương" at bounding box center [361, 245] width 424 height 30
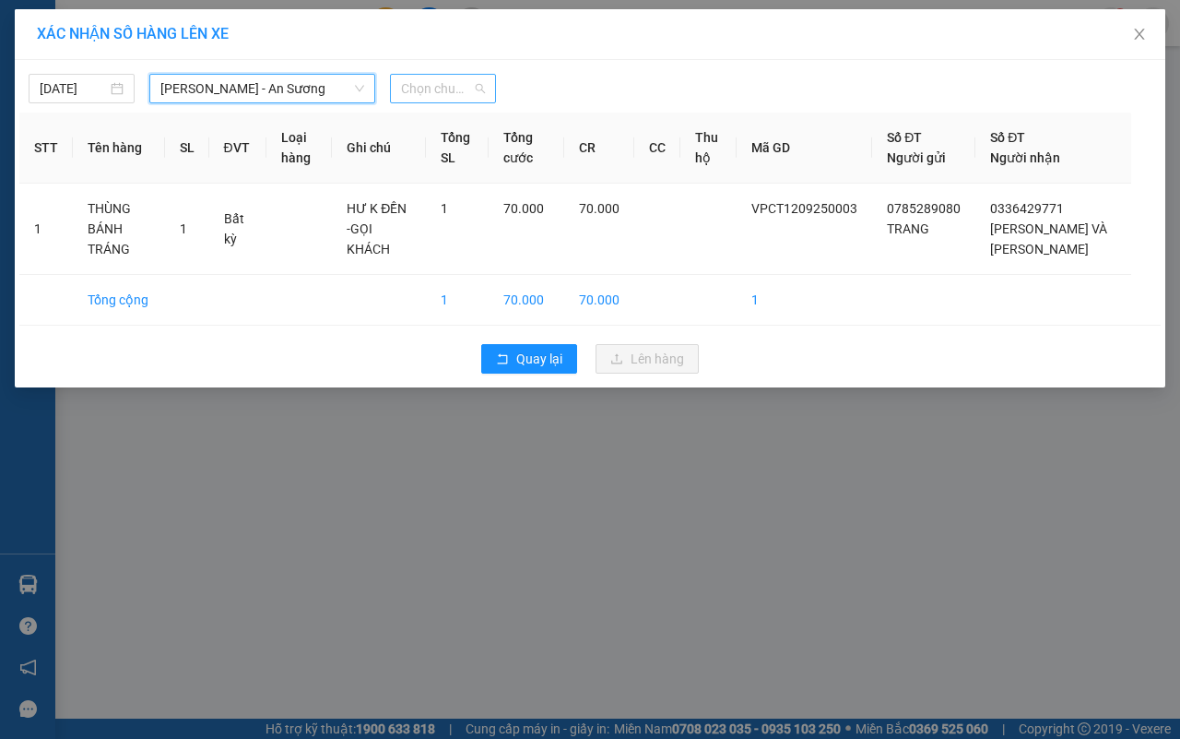
click at [431, 97] on span "Chọn chuyến" at bounding box center [443, 89] width 84 height 28
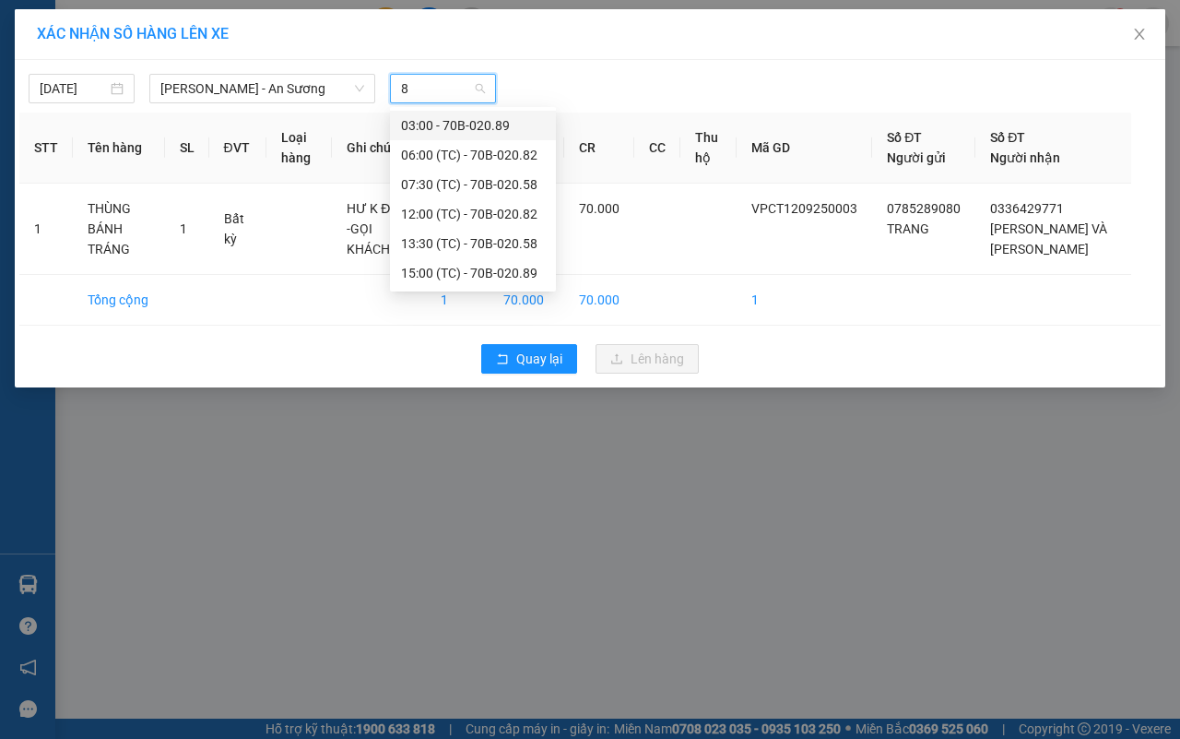
type input "89"
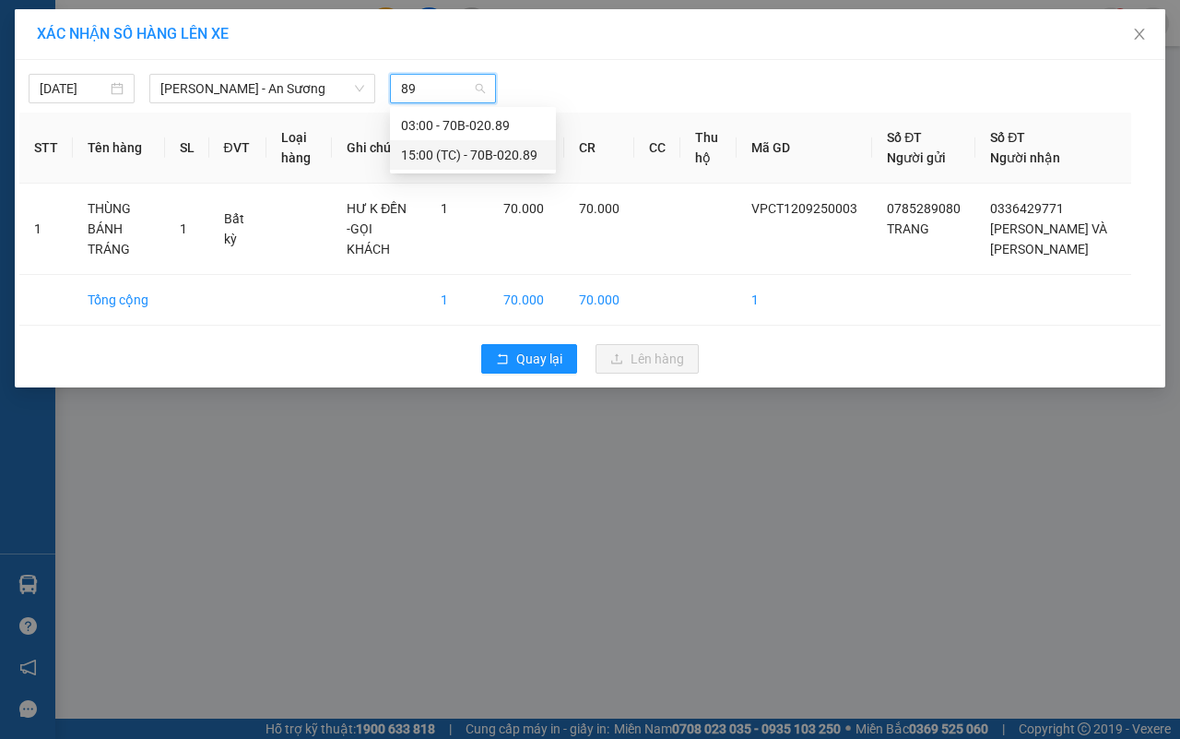
click at [452, 153] on div "15:00 (TC) - 70B-020.89" at bounding box center [473, 155] width 144 height 20
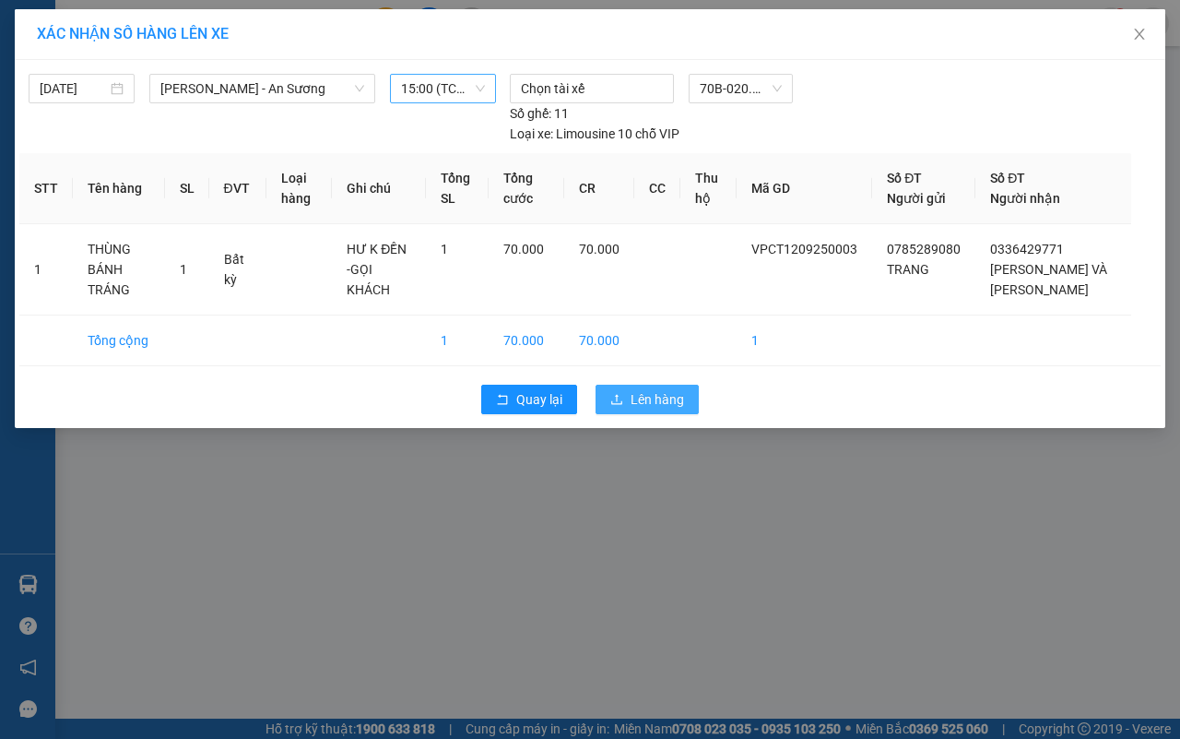
click at [646, 394] on span "Lên hàng" at bounding box center [657, 399] width 53 height 20
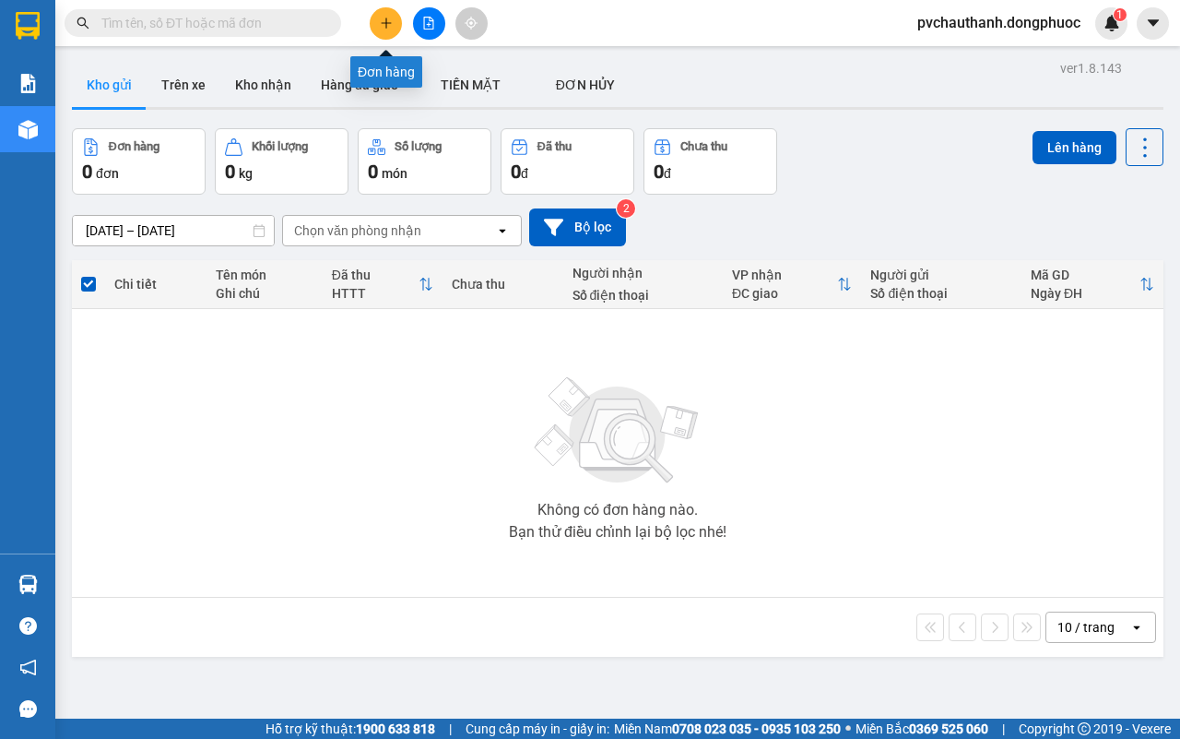
click at [394, 15] on button at bounding box center [386, 23] width 32 height 32
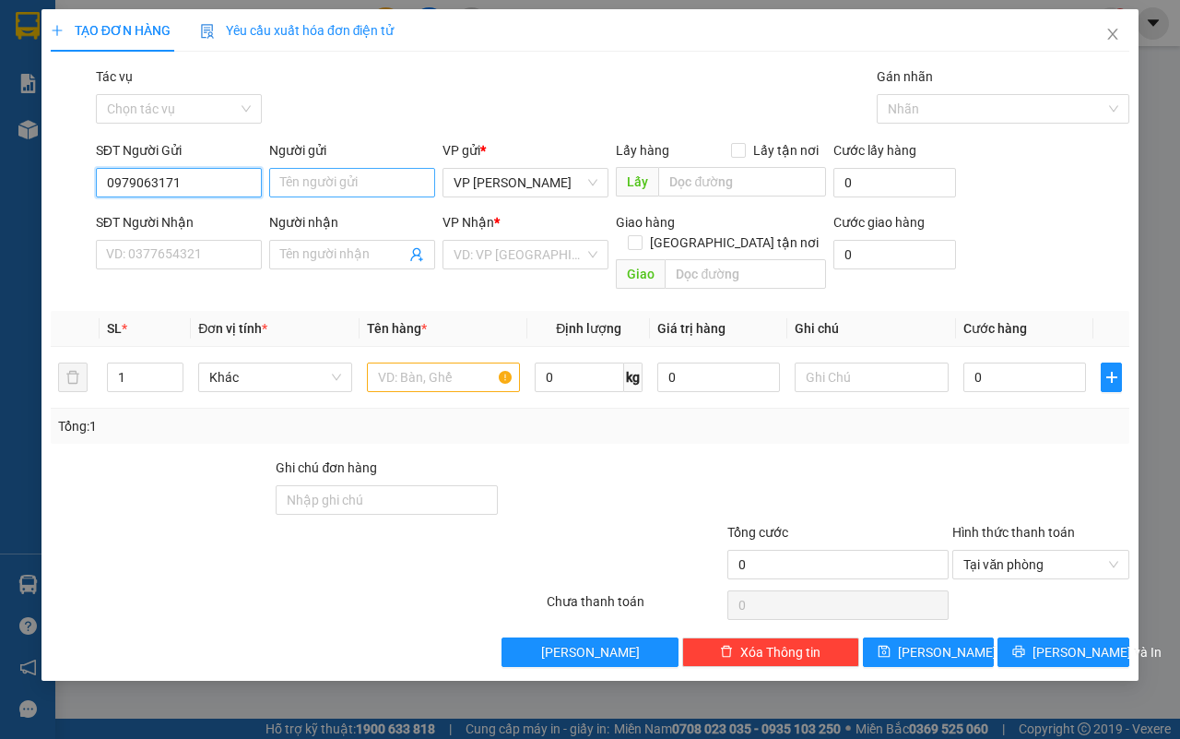
type input "0979063171"
click at [302, 187] on input "Người gửi" at bounding box center [352, 183] width 166 height 30
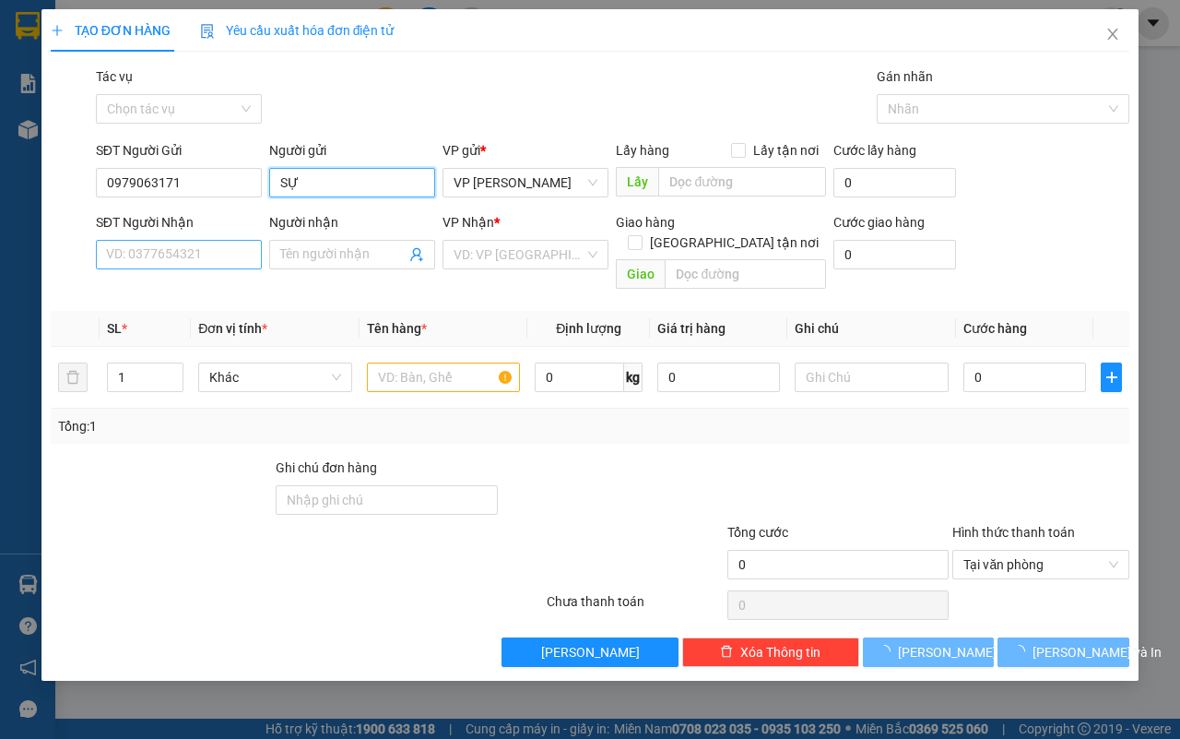
type input "SỰ"
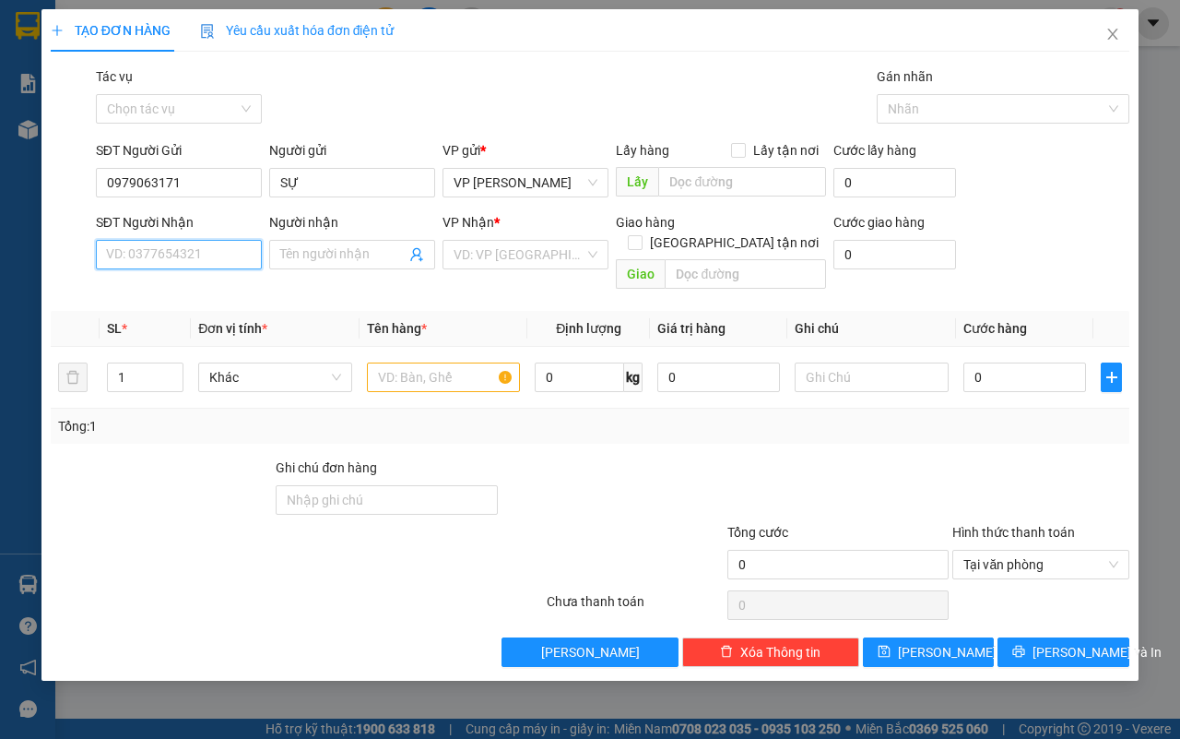
click at [204, 260] on input "SĐT Người Nhận" at bounding box center [179, 255] width 166 height 30
click at [181, 256] on input "0" at bounding box center [179, 255] width 166 height 30
type input "0367728660"
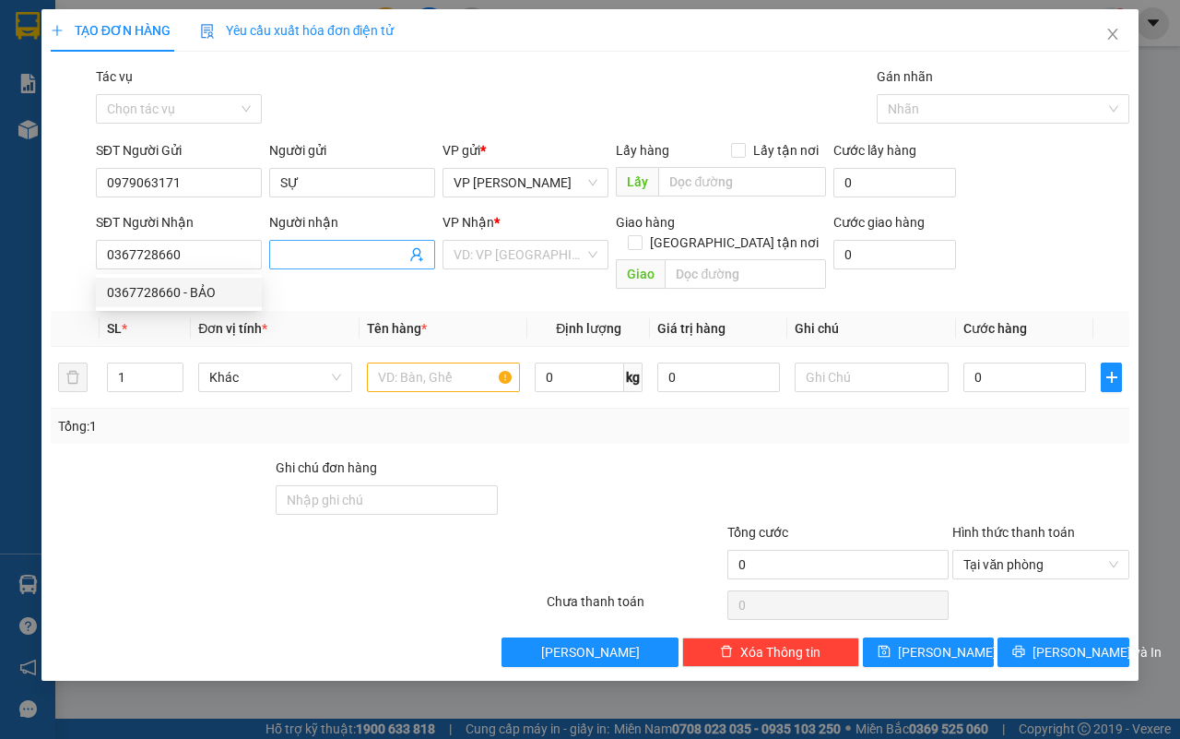
click at [310, 254] on input "Người nhận" at bounding box center [342, 254] width 125 height 20
type input "DUYÊN H01"
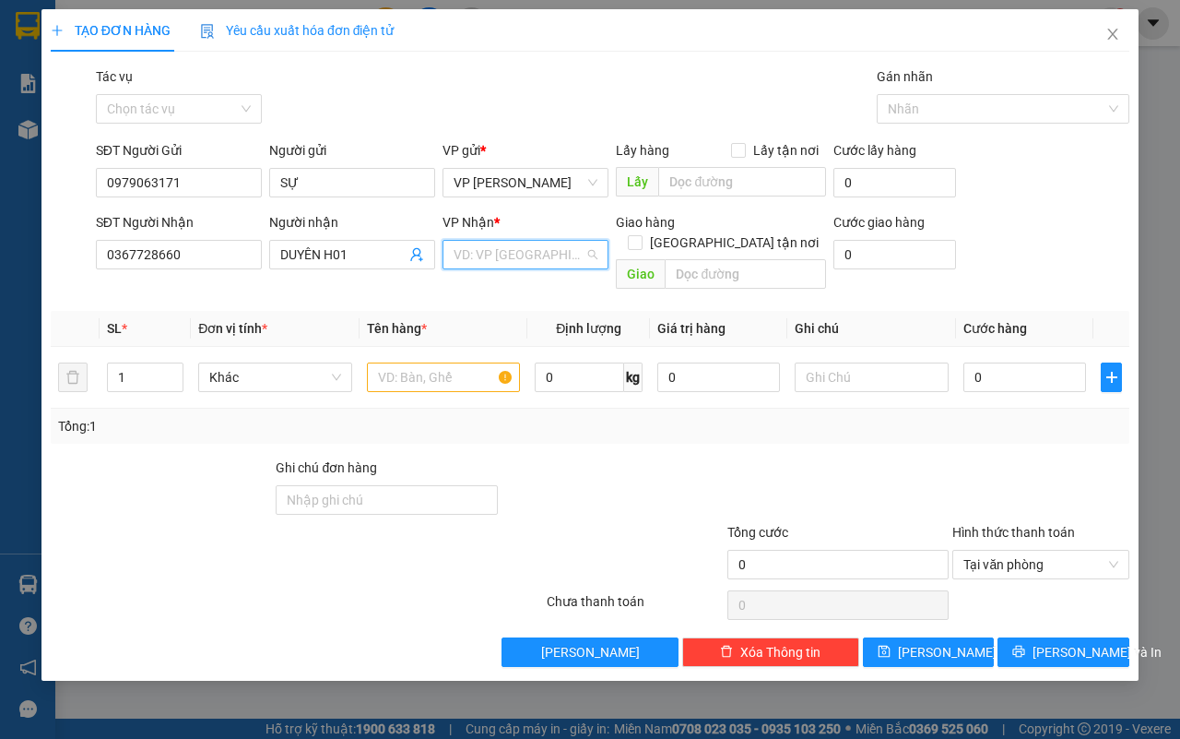
click at [527, 255] on input "search" at bounding box center [519, 255] width 131 height 28
type input "BẾN"
click at [491, 286] on div "Bến Cầu" at bounding box center [526, 292] width 144 height 20
click at [424, 365] on input "text" at bounding box center [444, 377] width 154 height 30
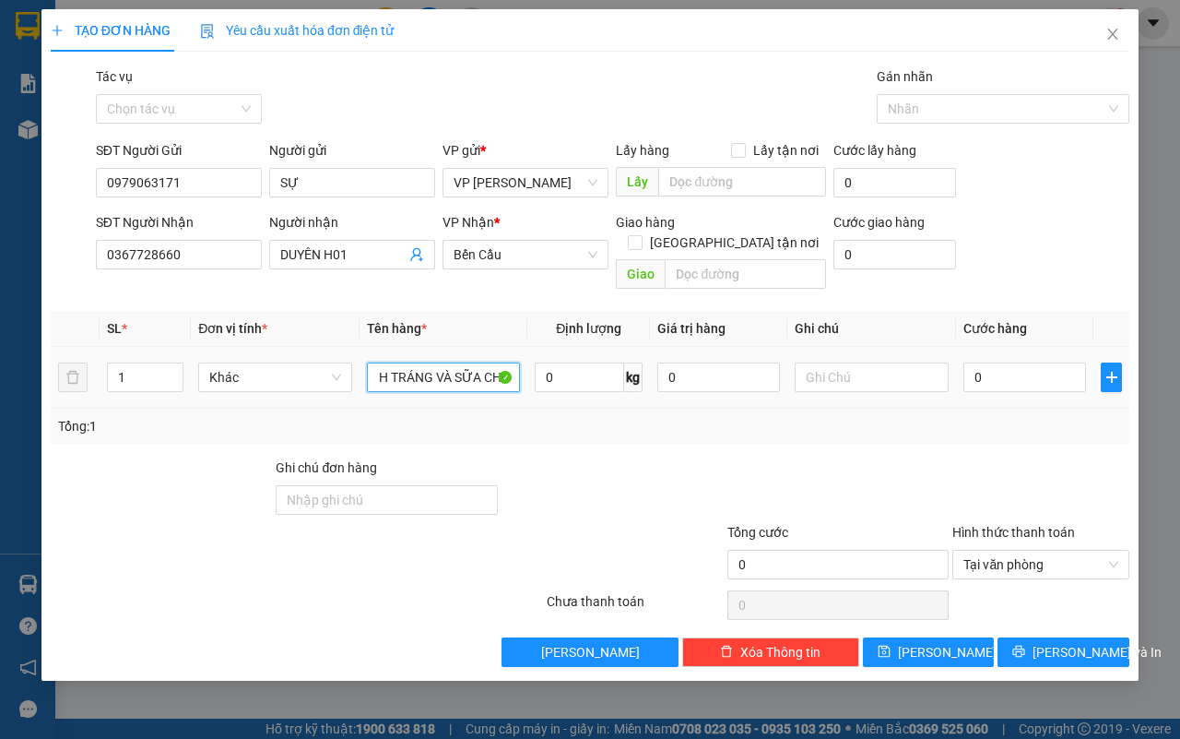
scroll to position [0, 79]
type input "THÙNG BÁNH TRÁNG VÀ SỮA CHUA"
click at [855, 362] on input "text" at bounding box center [872, 377] width 154 height 30
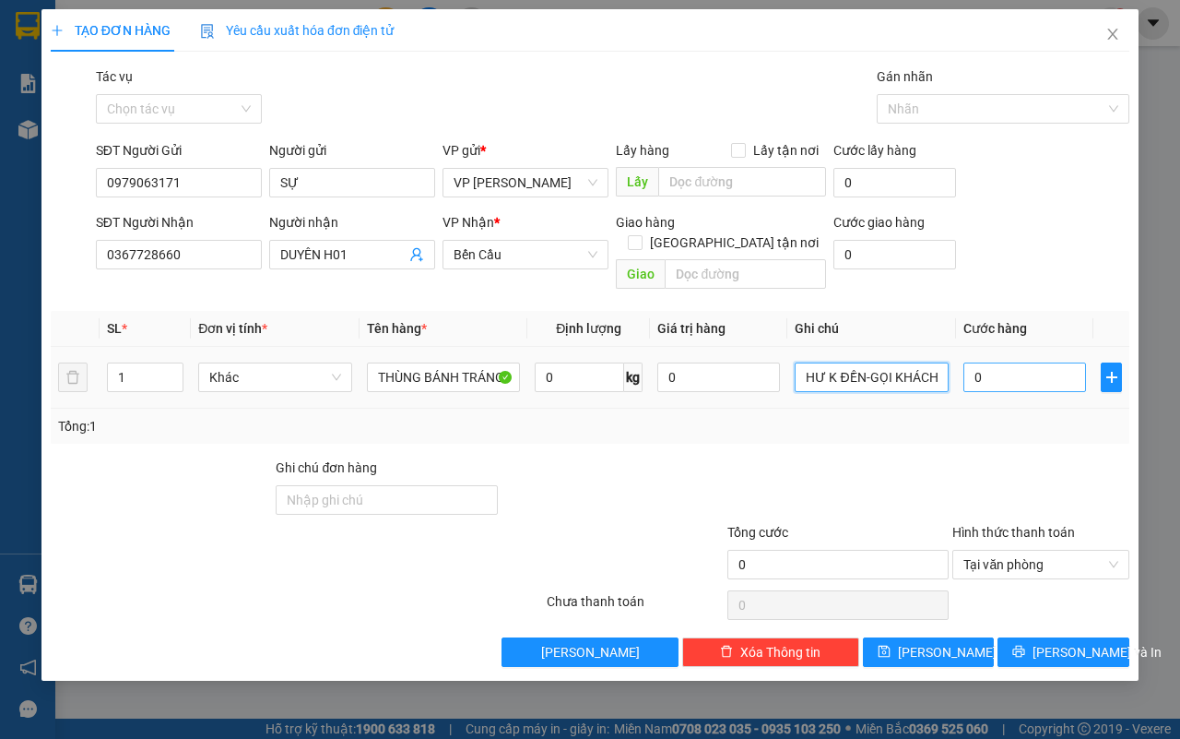
type input "HƯ K ĐỀN-GỌI KHÁCH"
click at [1025, 362] on input "0" at bounding box center [1025, 377] width 123 height 30
type input "4"
type input "40"
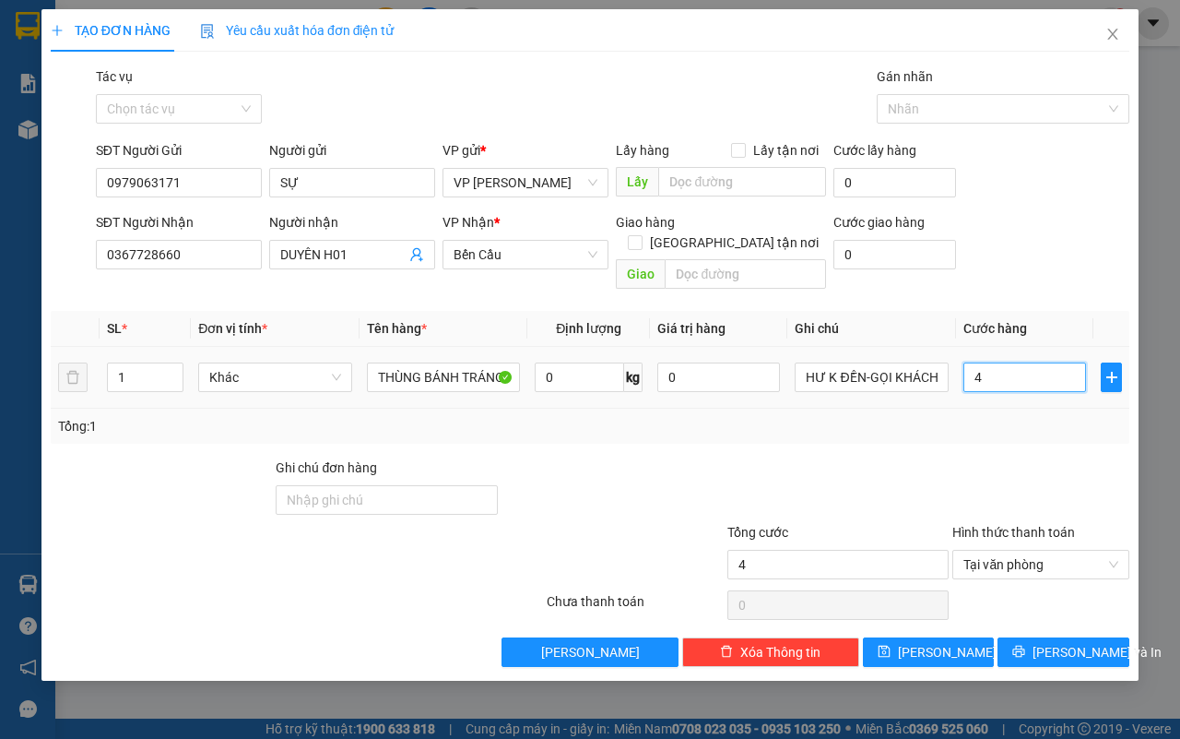
type input "40"
type input "40.000"
click at [1025, 645] on icon "printer" at bounding box center [1019, 651] width 13 height 13
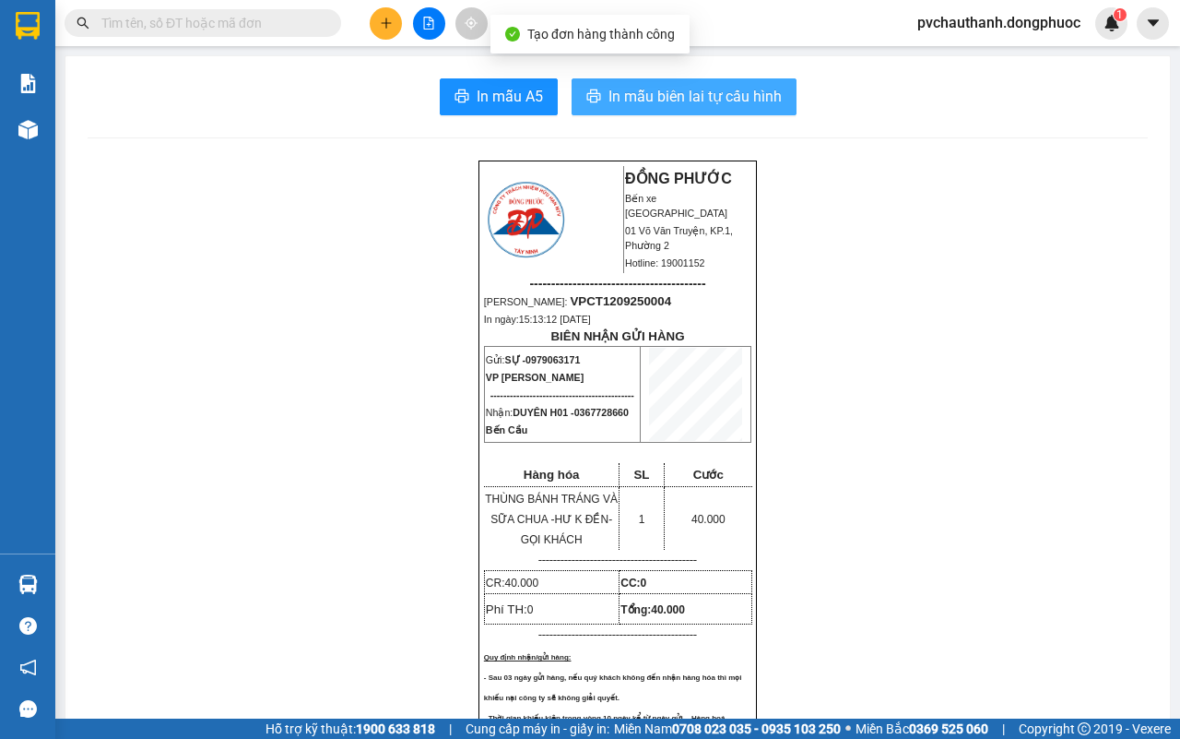
click at [693, 90] on span "In mẫu biên lai tự cấu hình" at bounding box center [695, 96] width 173 height 23
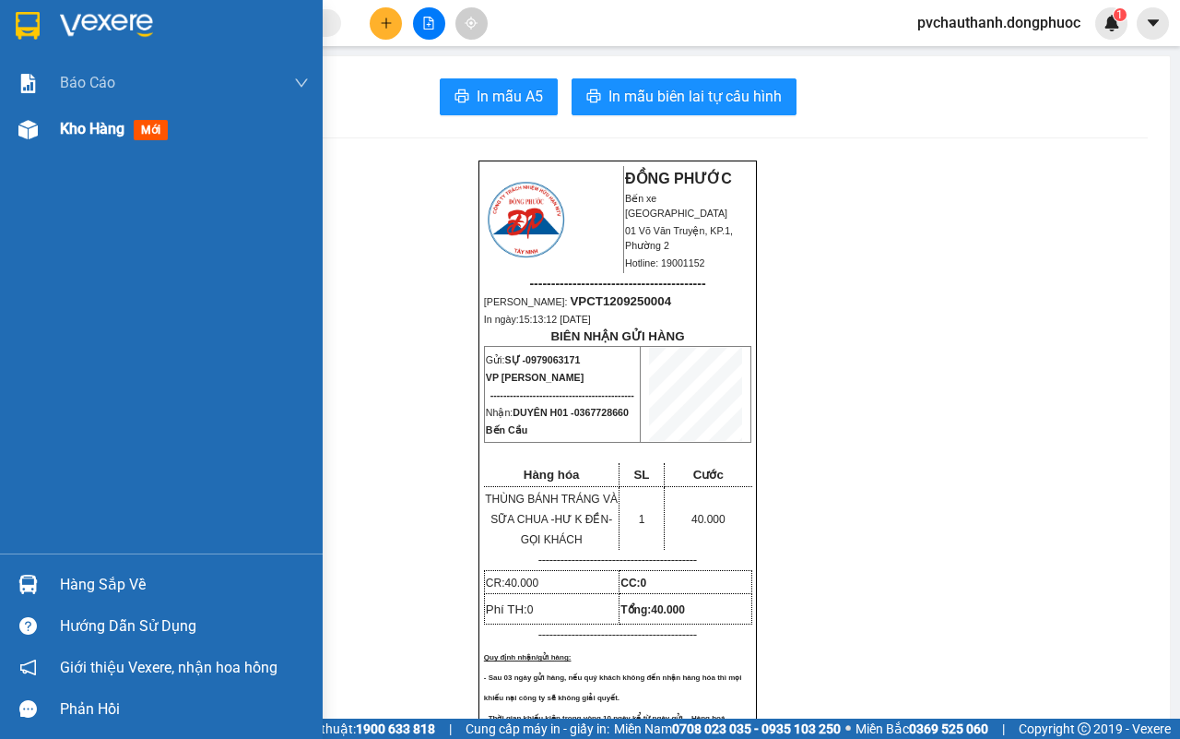
click at [75, 122] on span "Kho hàng" at bounding box center [92, 129] width 65 height 18
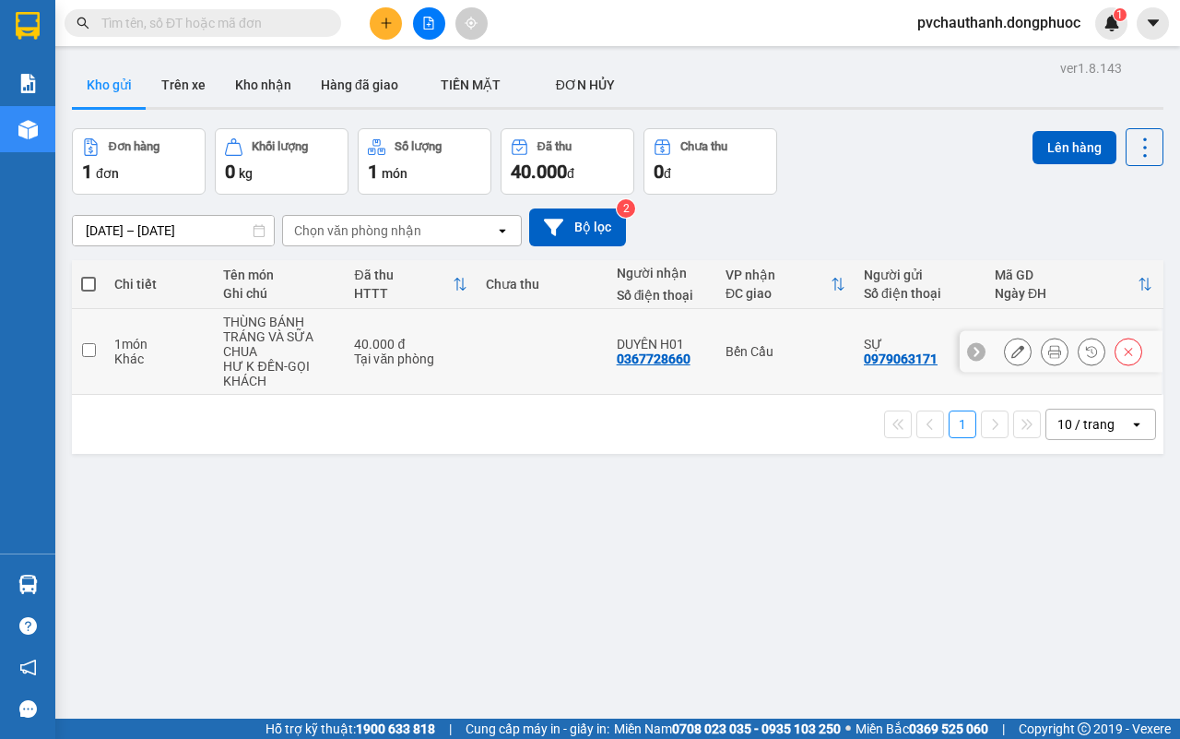
click at [516, 349] on td at bounding box center [542, 352] width 131 height 86
checkbox input "true"
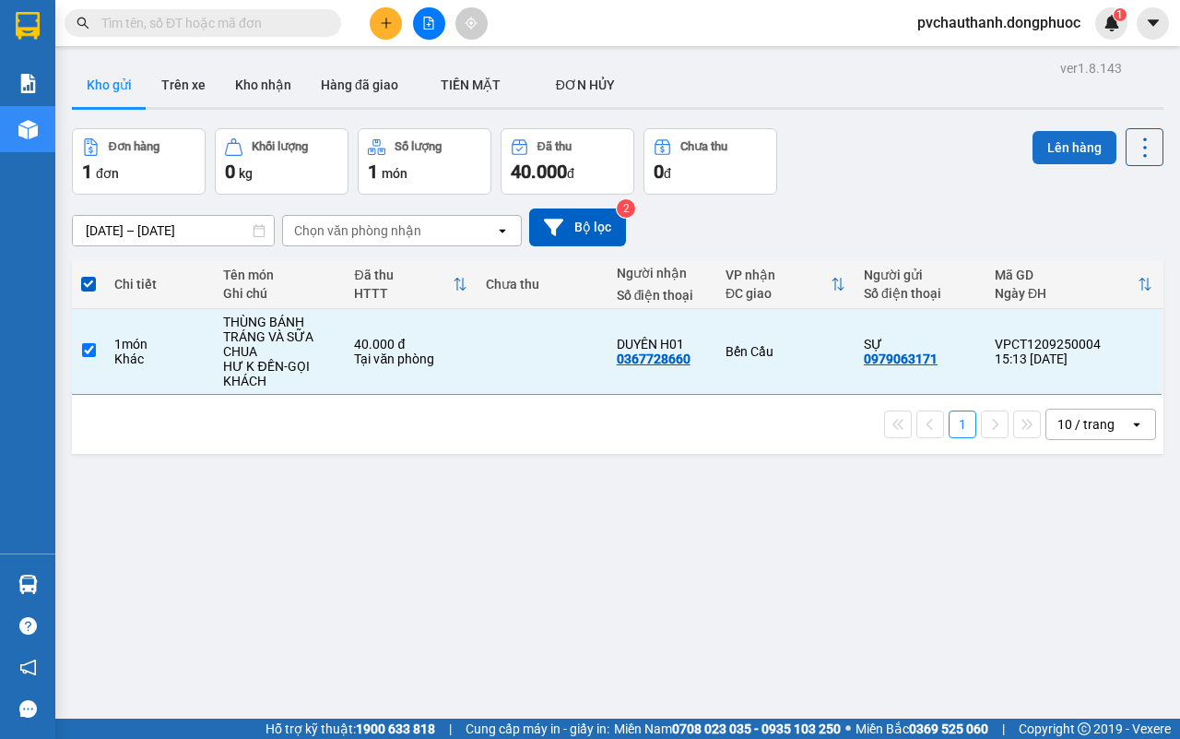
click at [1035, 146] on button "Lên hàng" at bounding box center [1075, 147] width 84 height 33
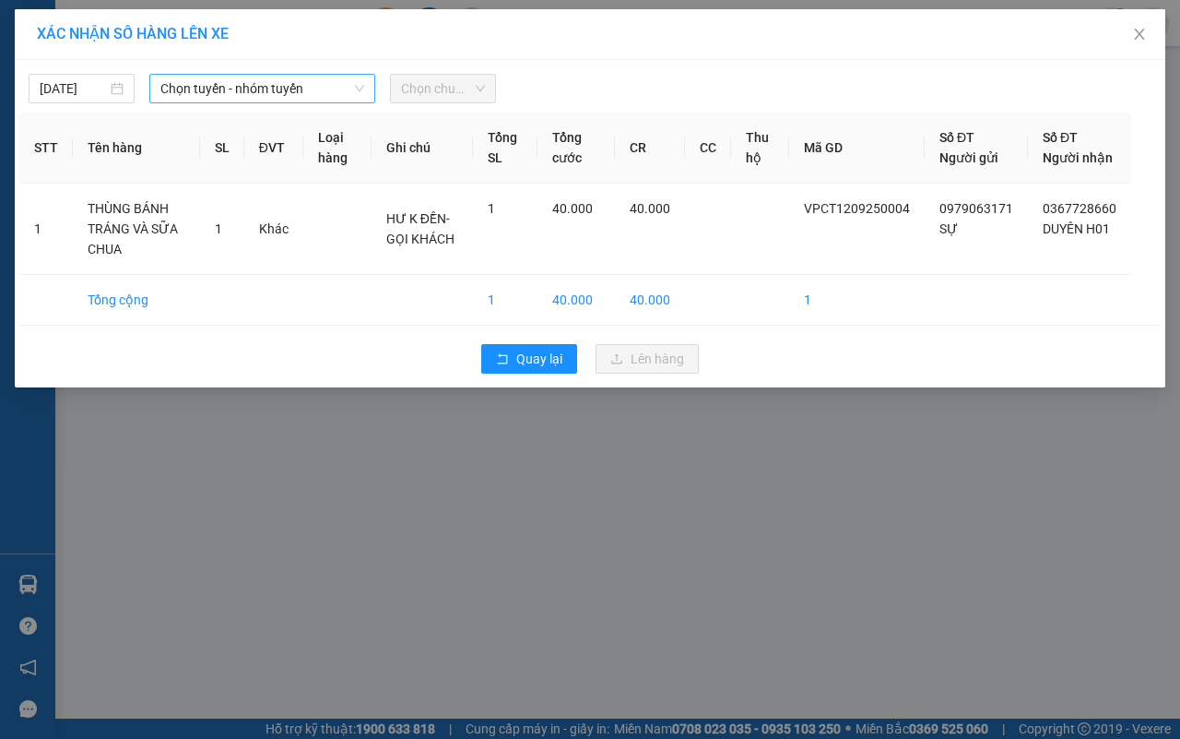
click at [228, 94] on span "Chọn tuyến - nhóm tuyến" at bounding box center [262, 89] width 204 height 28
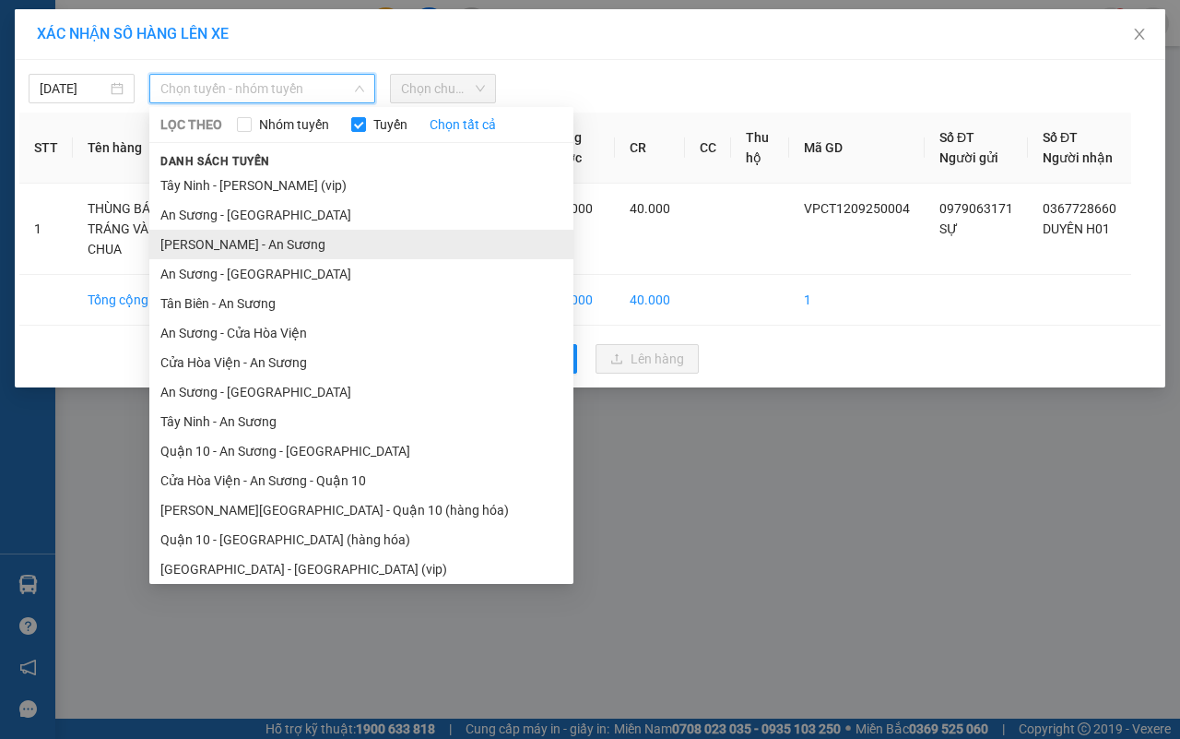
click at [203, 238] on li "[PERSON_NAME] - An Sương" at bounding box center [361, 245] width 424 height 30
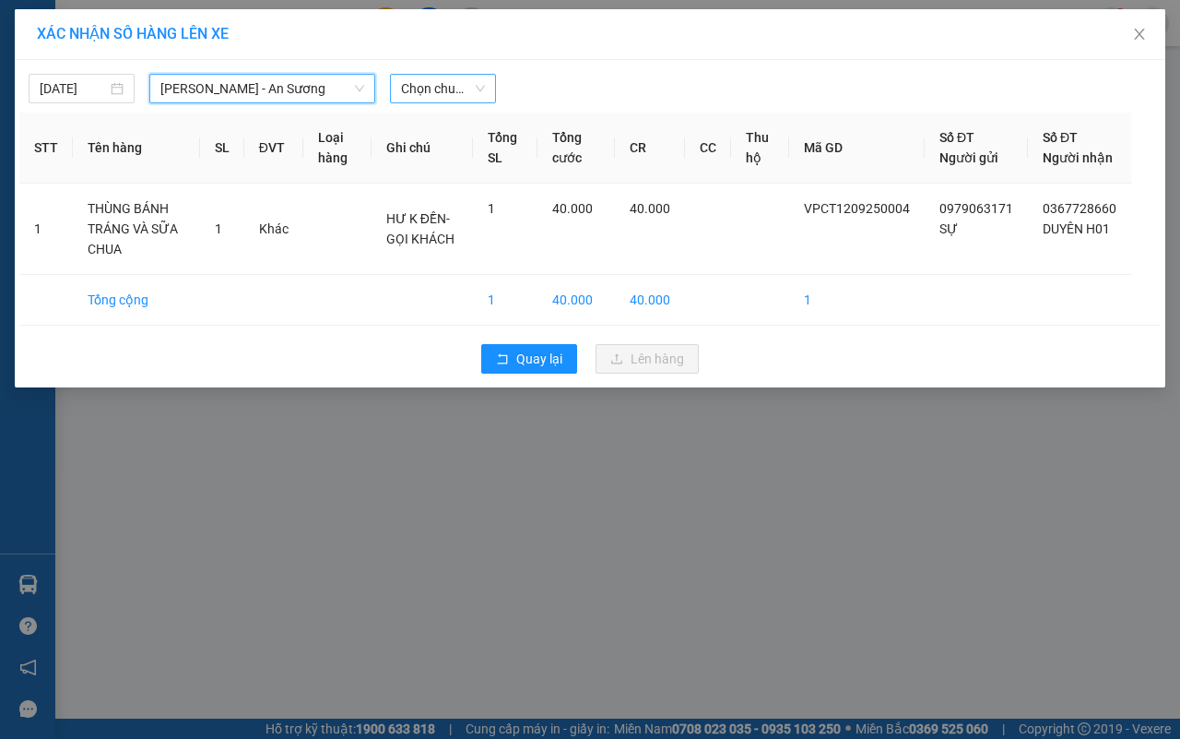
click at [457, 83] on span "Chọn chuyến" at bounding box center [443, 89] width 84 height 28
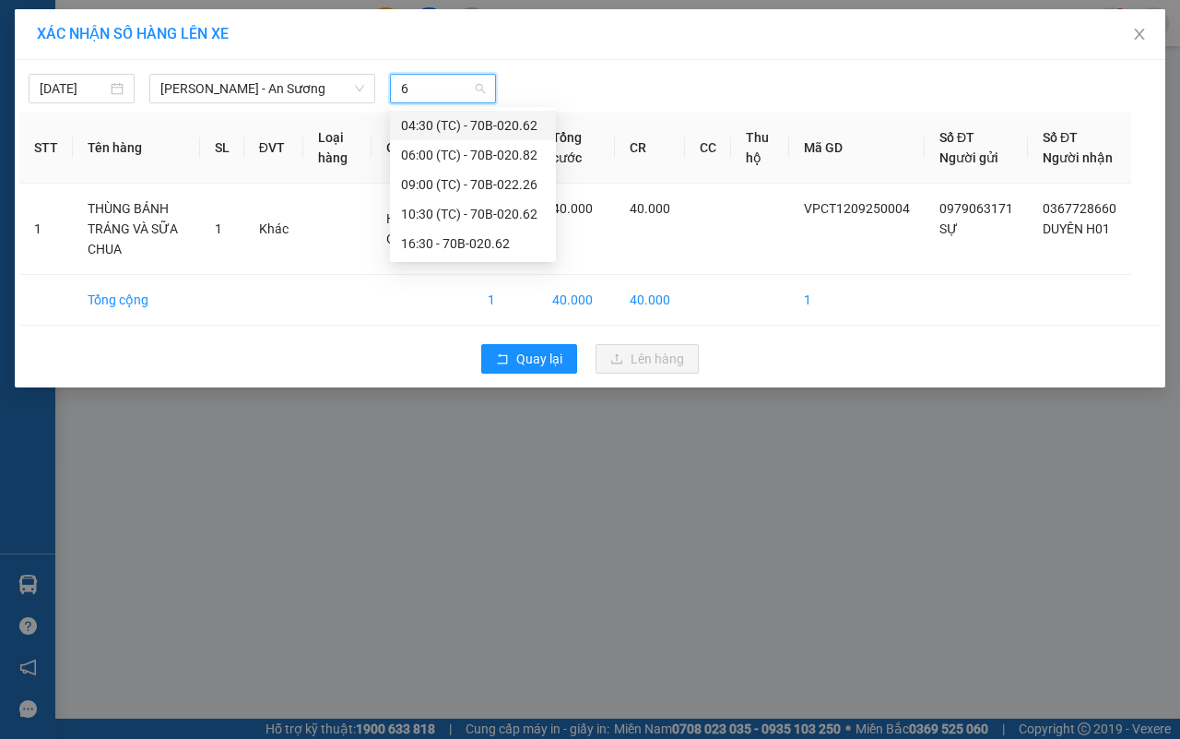
type input "62"
click at [462, 183] on div "16:30 - 70B-020.62" at bounding box center [473, 184] width 144 height 20
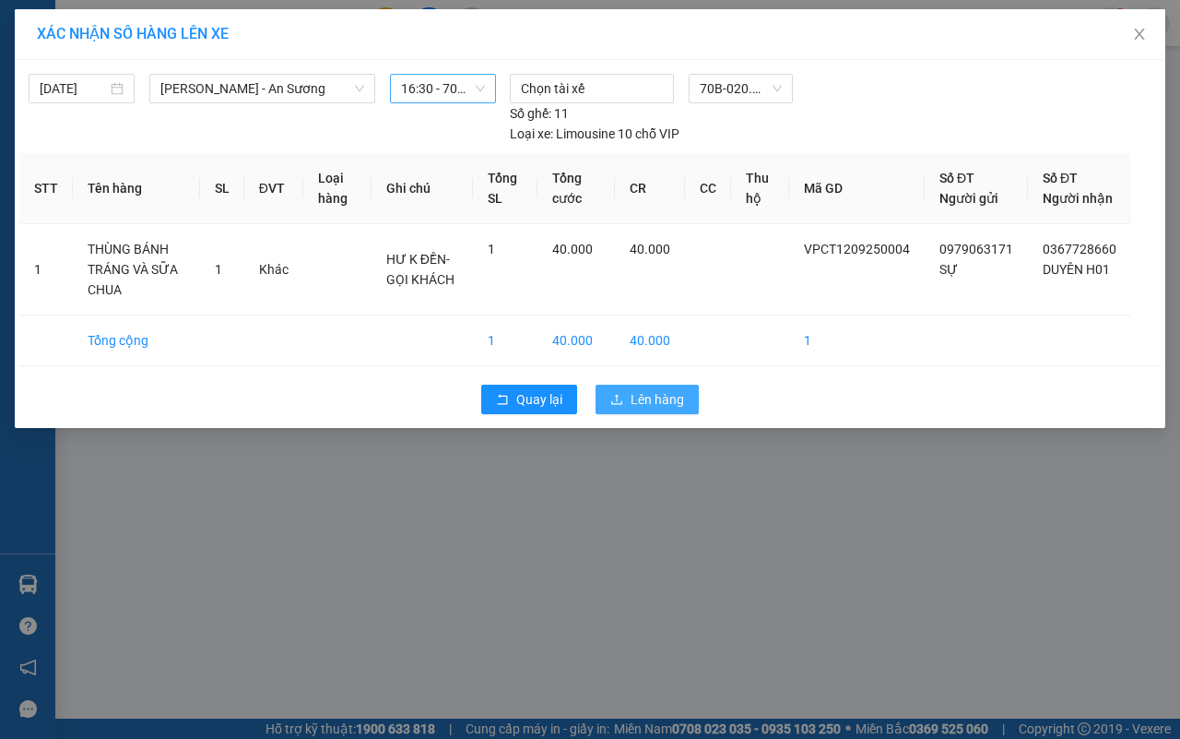
click at [642, 409] on span "Lên hàng" at bounding box center [657, 399] width 53 height 20
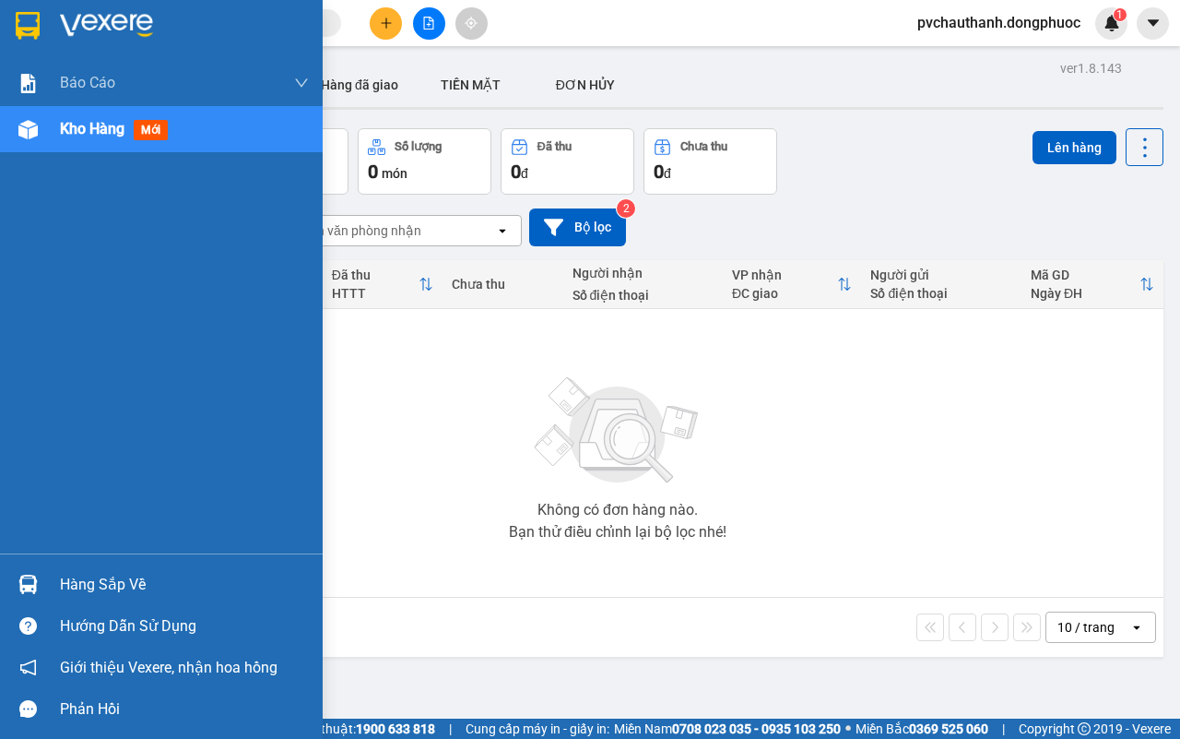
click at [72, 579] on div "Hàng sắp về" at bounding box center [184, 585] width 249 height 28
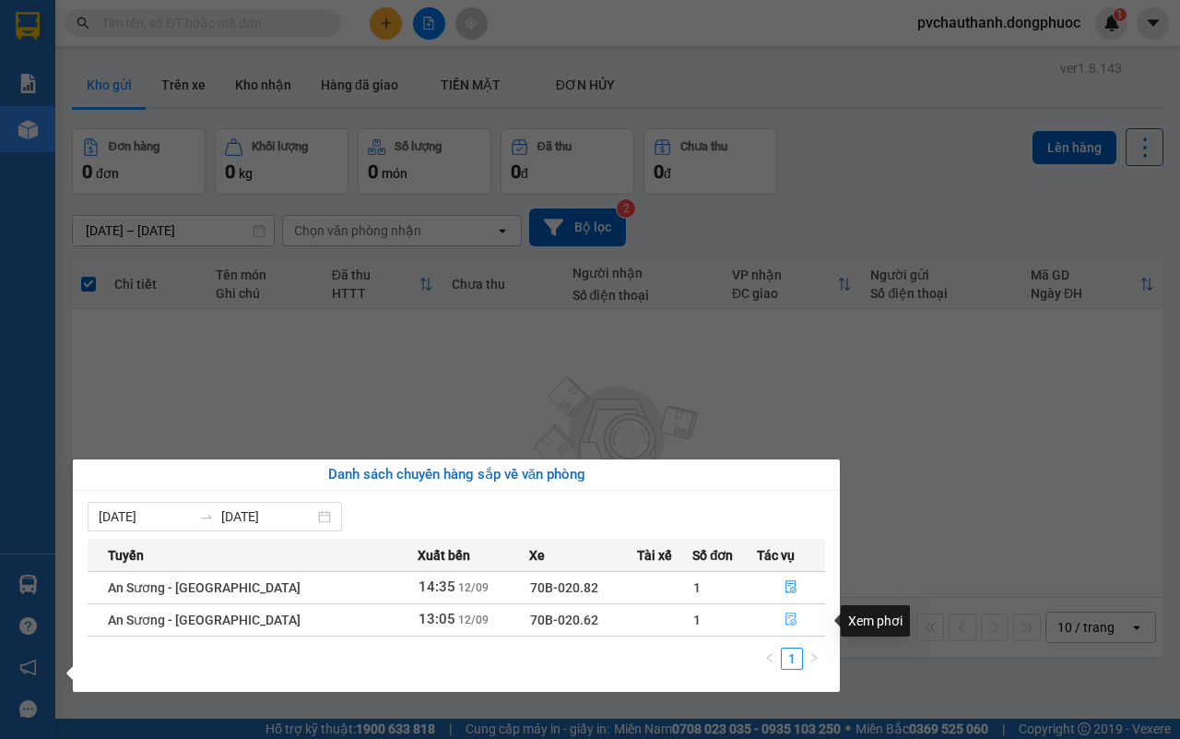
click at [791, 620] on icon "file-done" at bounding box center [791, 618] width 13 height 13
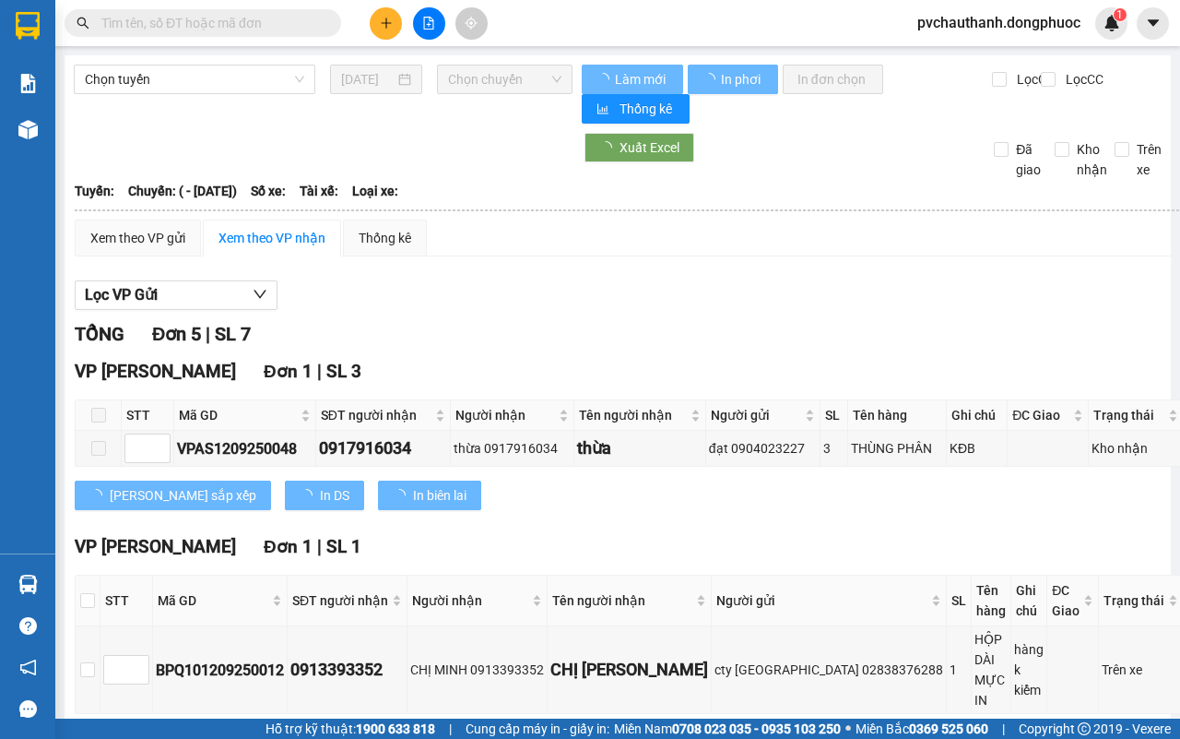
scroll to position [53, 0]
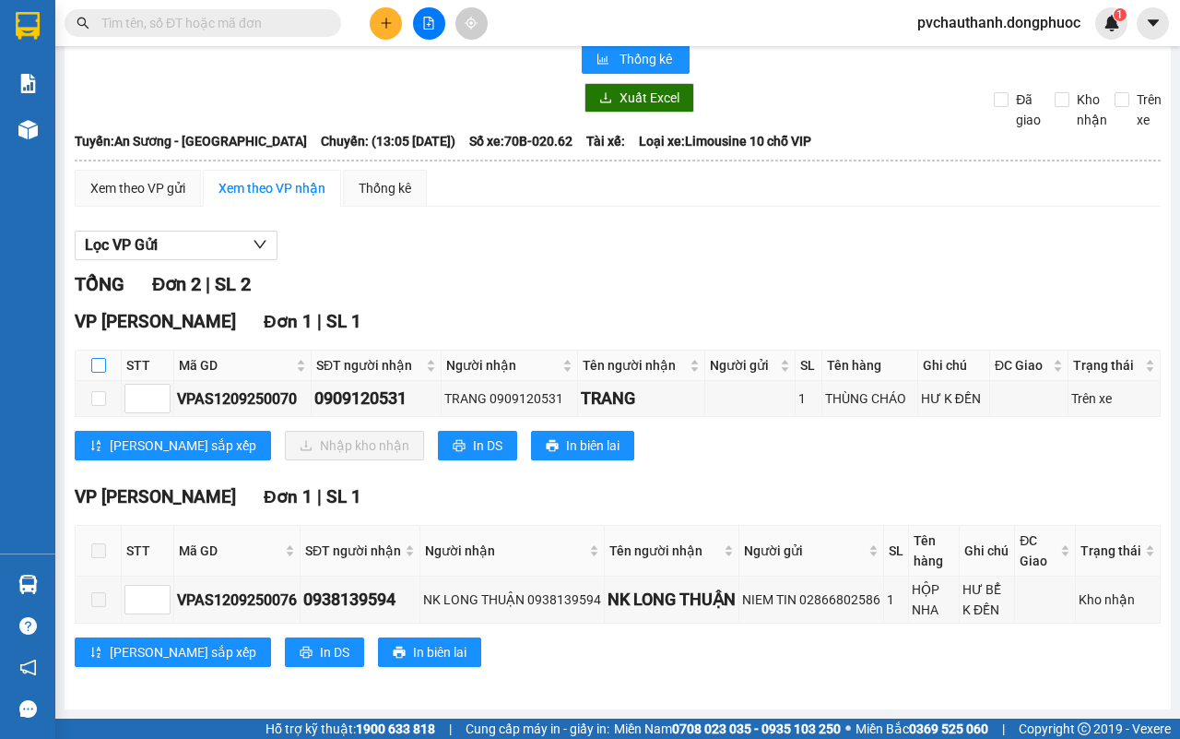
click at [99, 358] on input "checkbox" at bounding box center [98, 365] width 15 height 15
checkbox input "true"
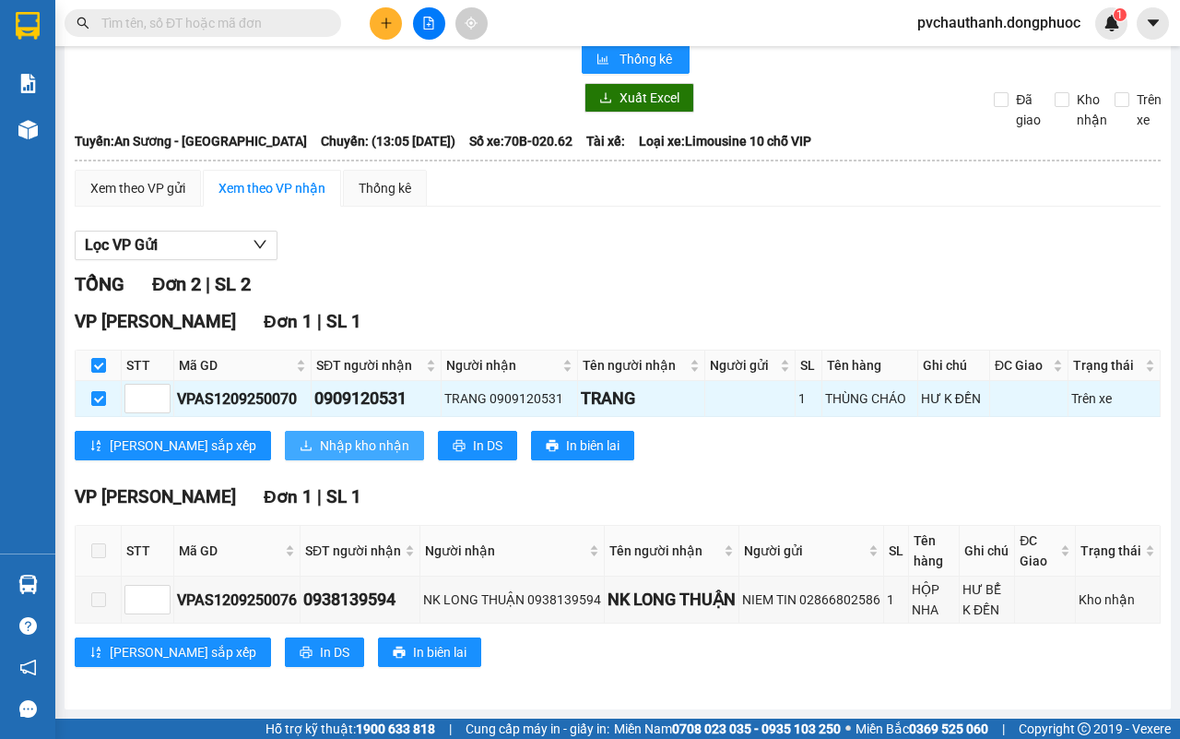
click at [285, 432] on button "Nhập kho nhận" at bounding box center [354, 446] width 139 height 30
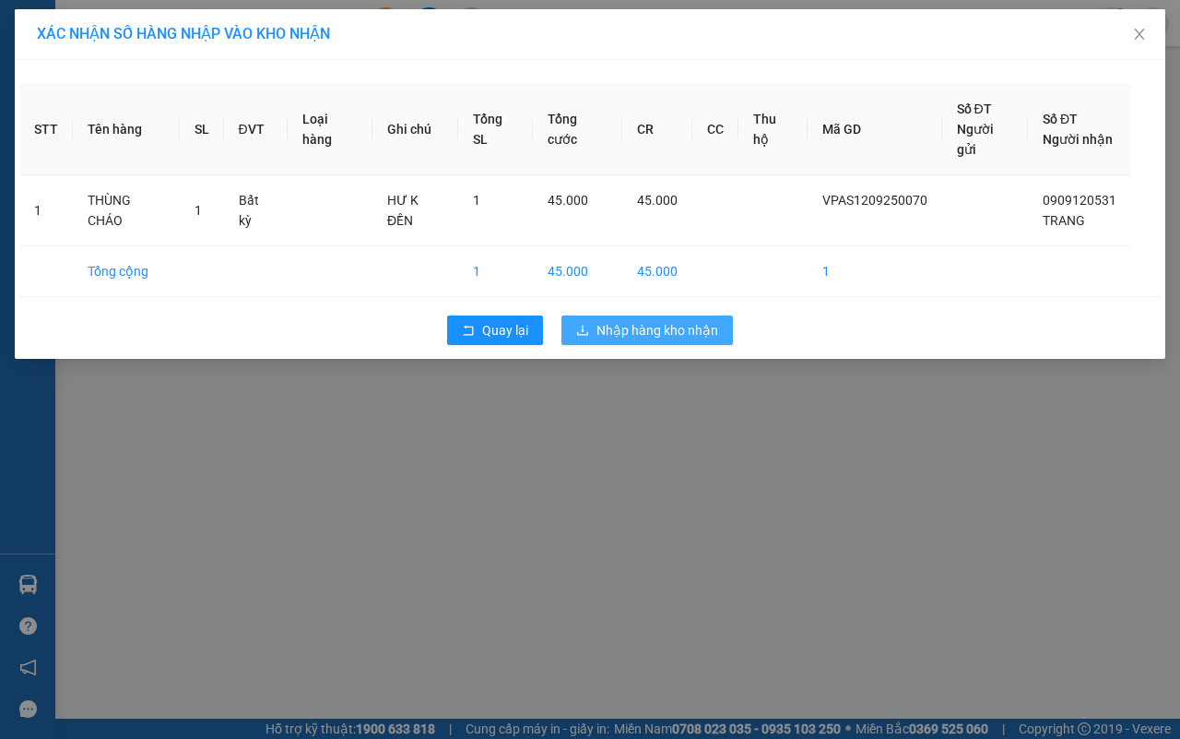
click at [637, 320] on span "Nhập hàng kho nhận" at bounding box center [658, 330] width 122 height 20
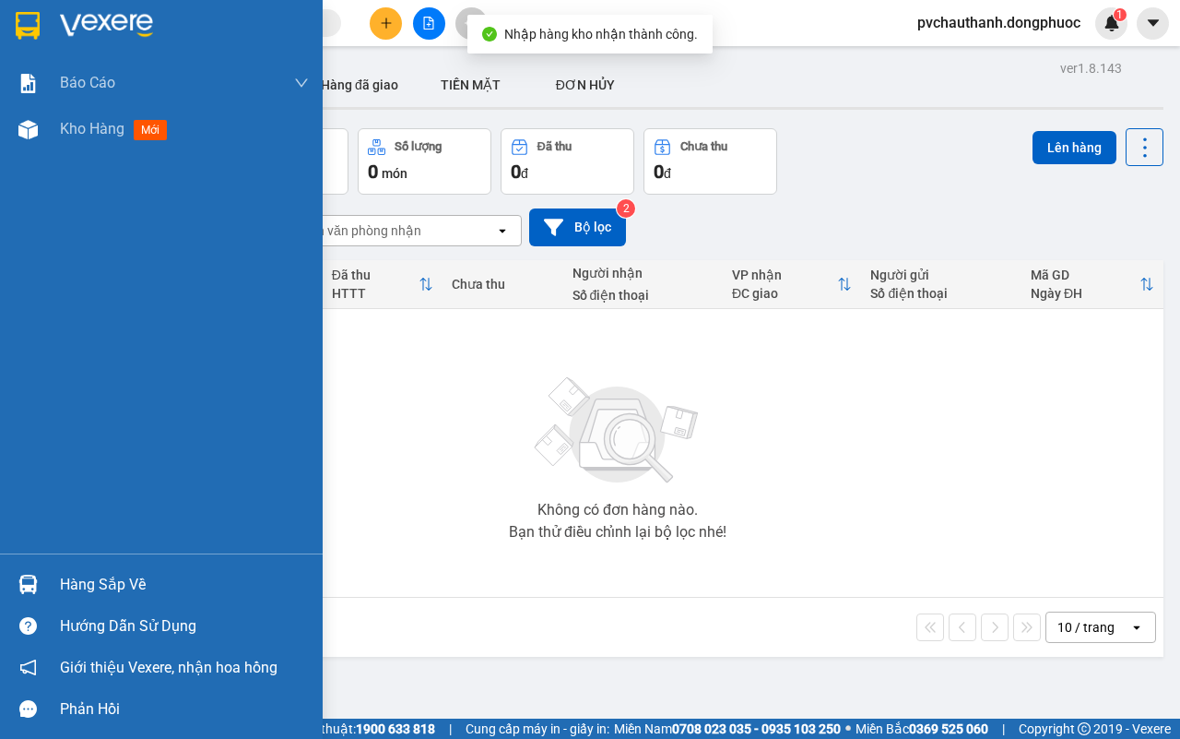
click at [124, 582] on div "Hàng sắp về" at bounding box center [184, 585] width 249 height 28
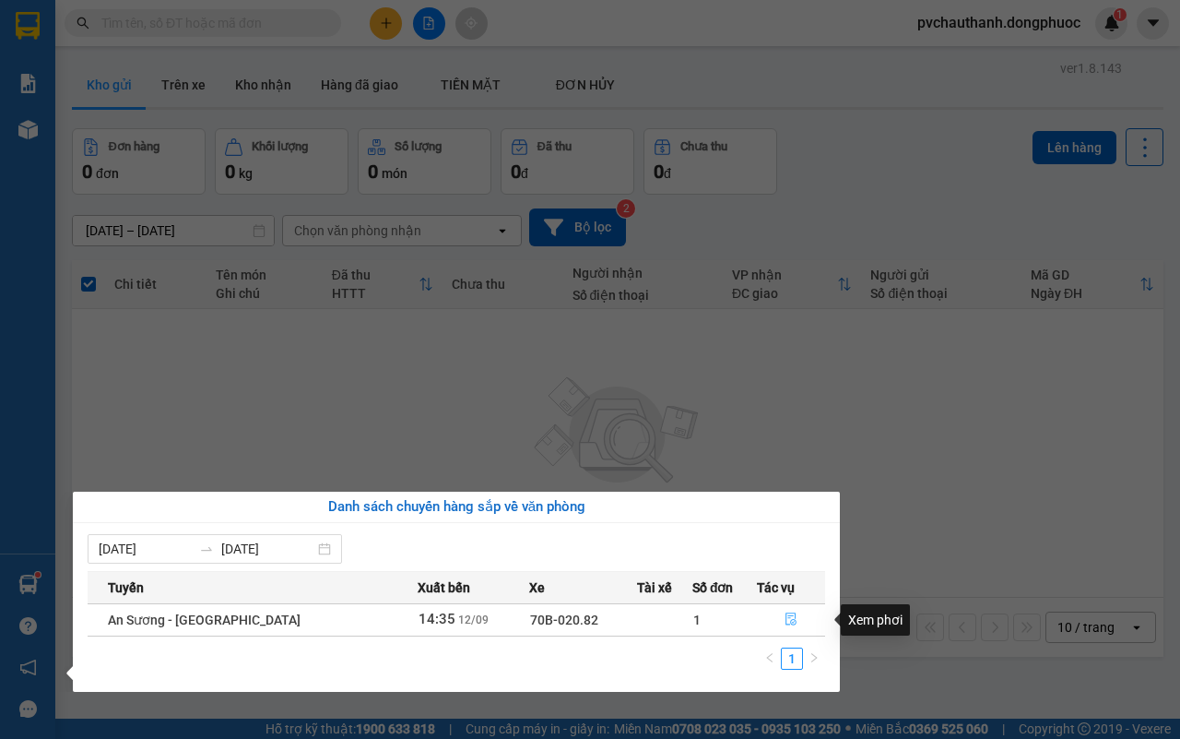
click at [789, 619] on icon "file-done" at bounding box center [791, 618] width 13 height 13
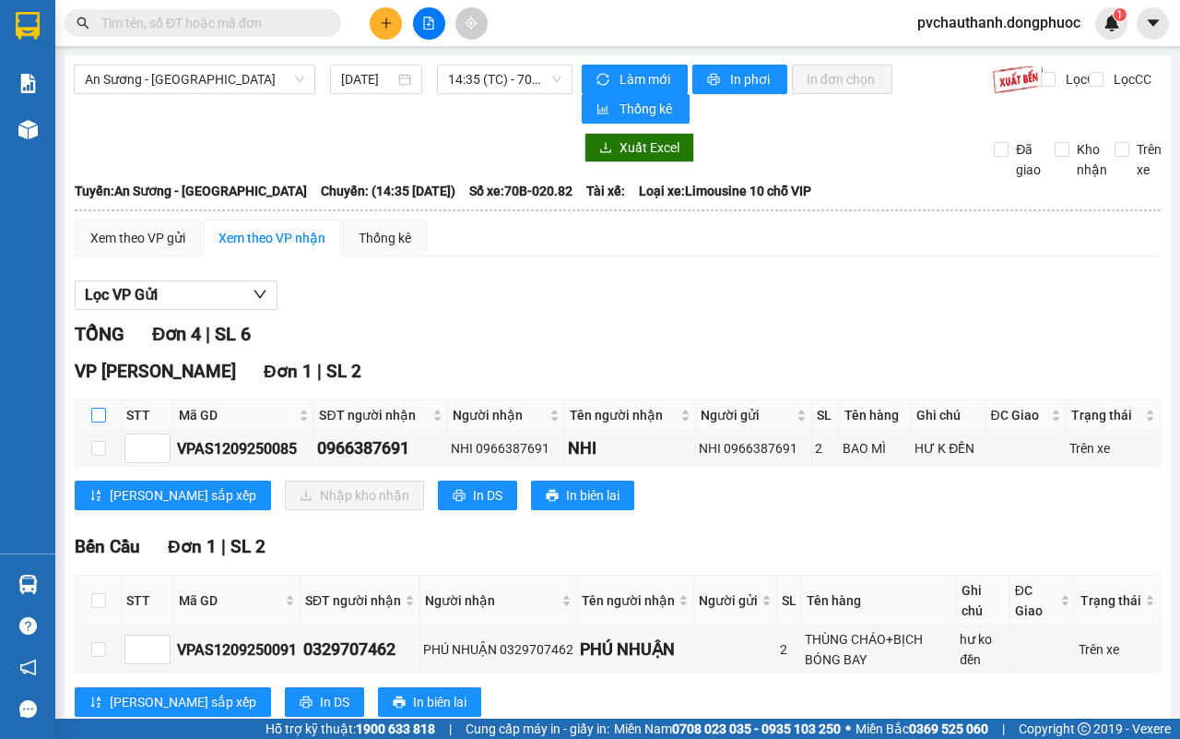
click at [97, 412] on input "checkbox" at bounding box center [98, 415] width 15 height 15
checkbox input "true"
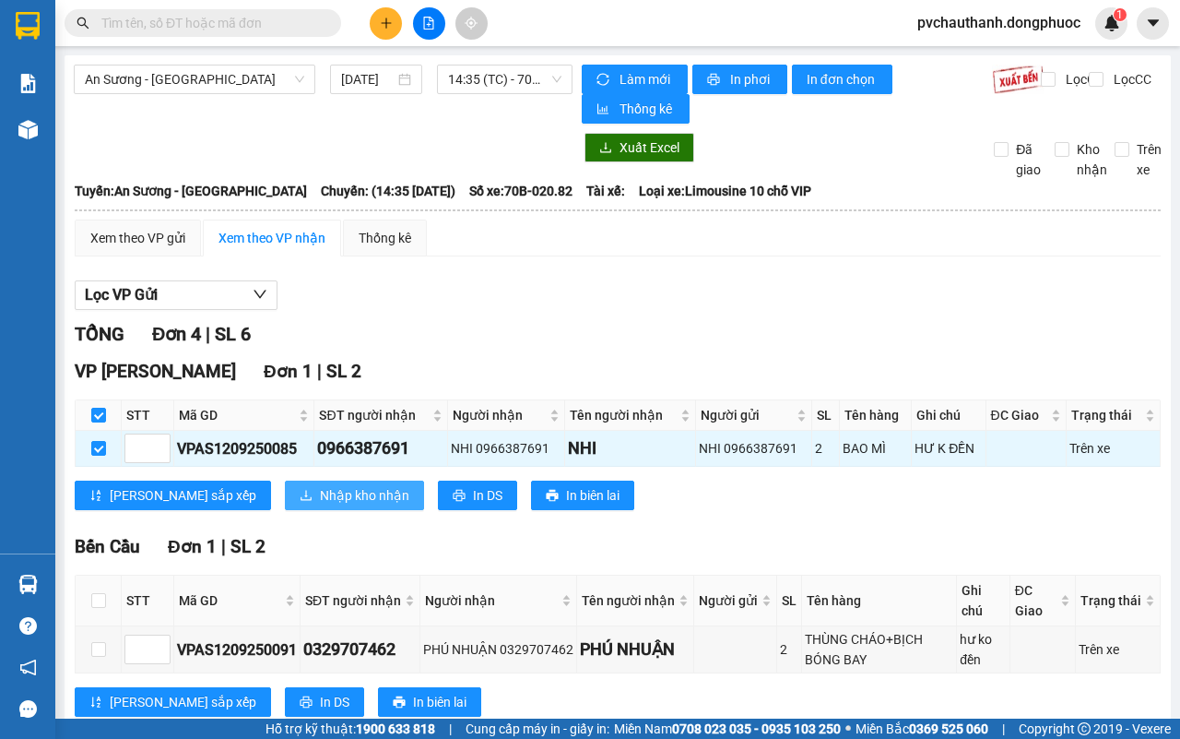
click at [320, 496] on span "Nhập kho nhận" at bounding box center [364, 495] width 89 height 20
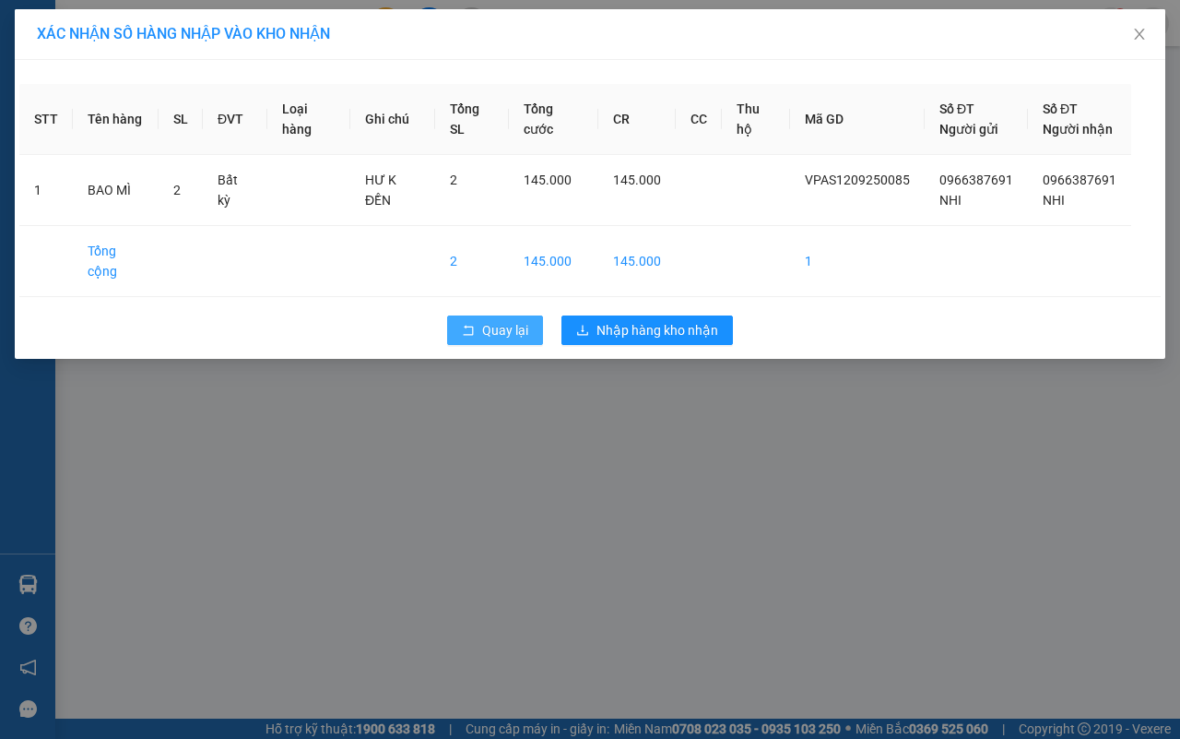
click at [486, 320] on span "Quay lại" at bounding box center [505, 330] width 46 height 20
